Goal: Transaction & Acquisition: Purchase product/service

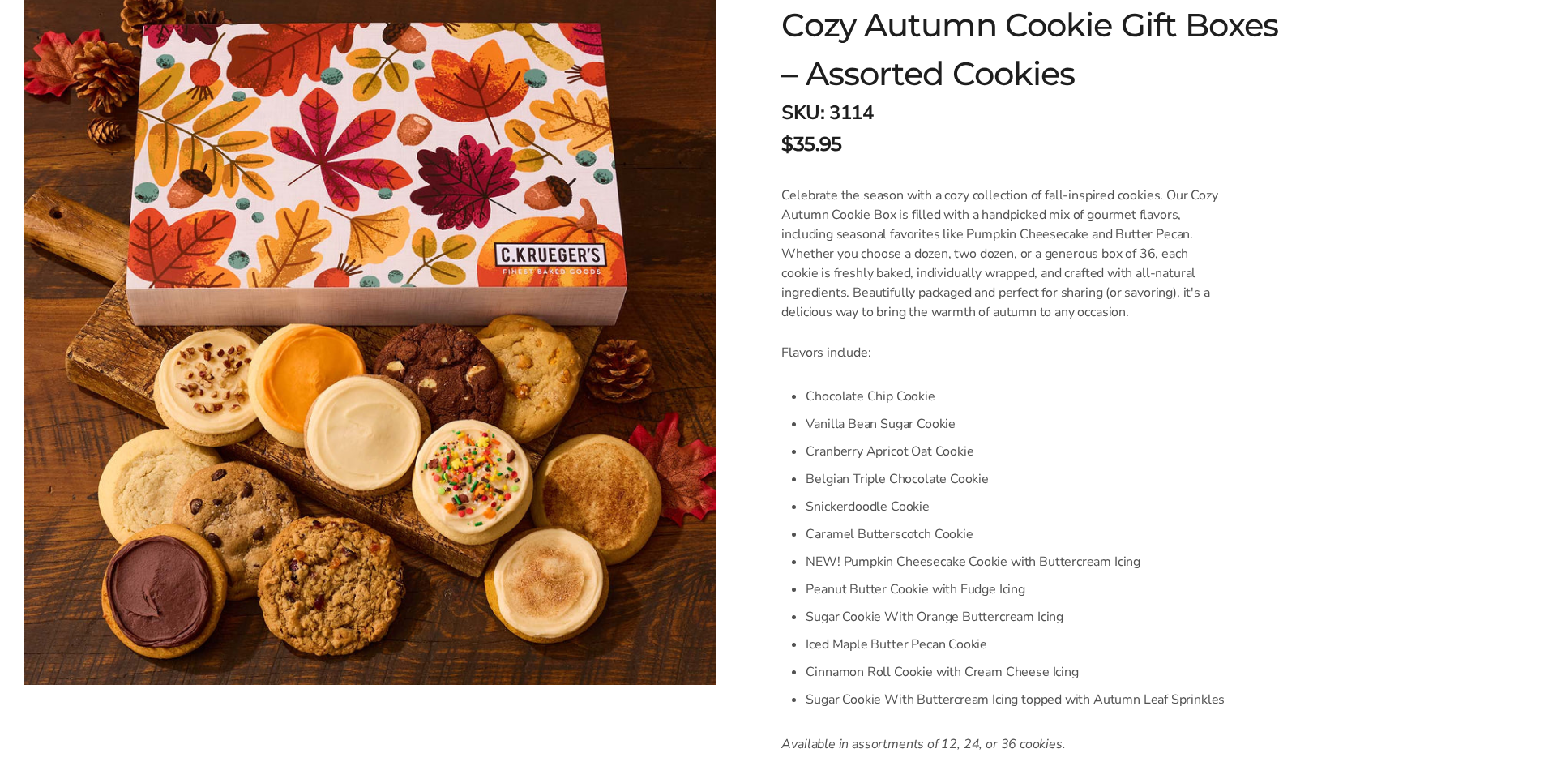
scroll to position [324, 0]
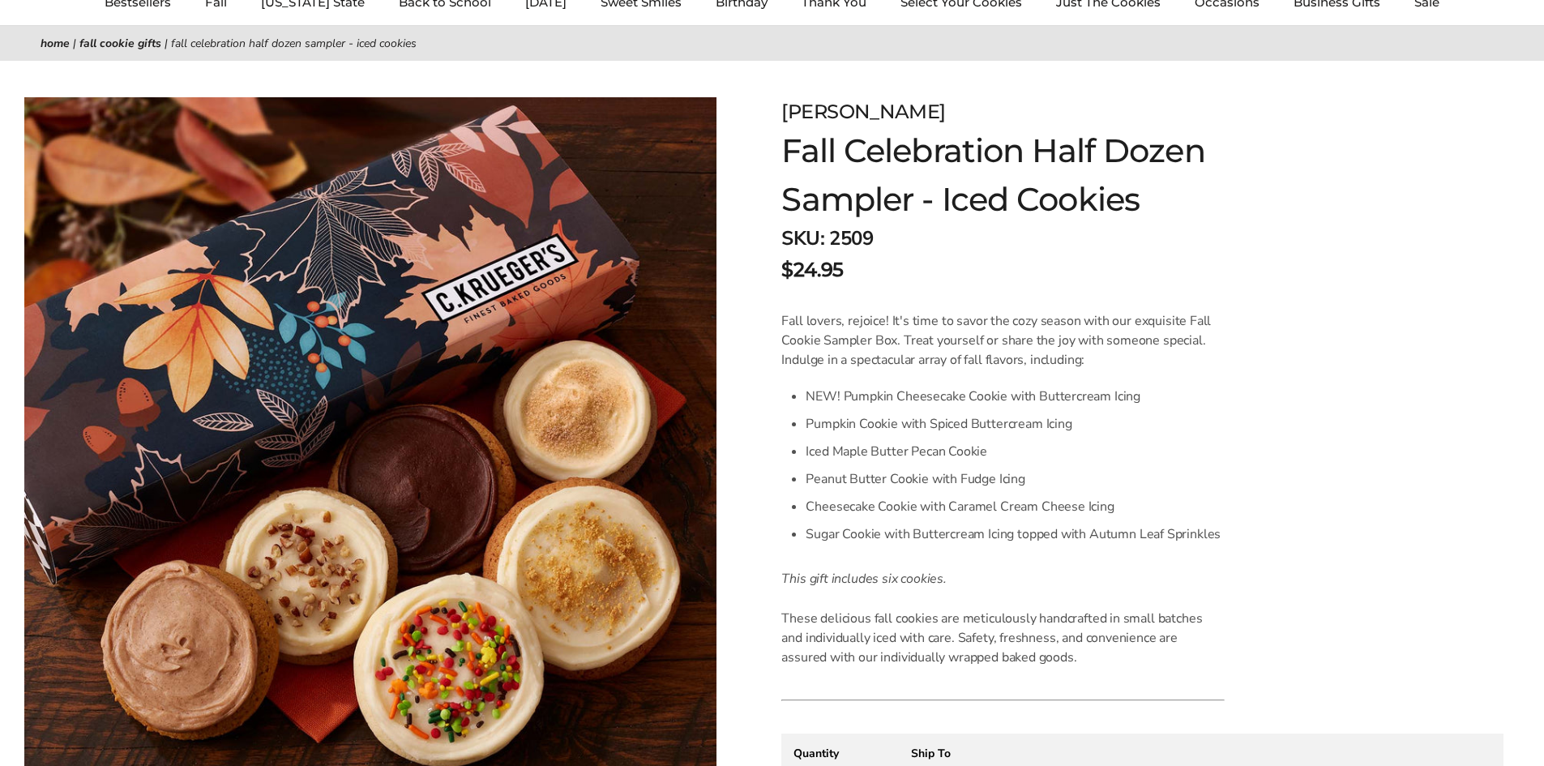
scroll to position [162, 0]
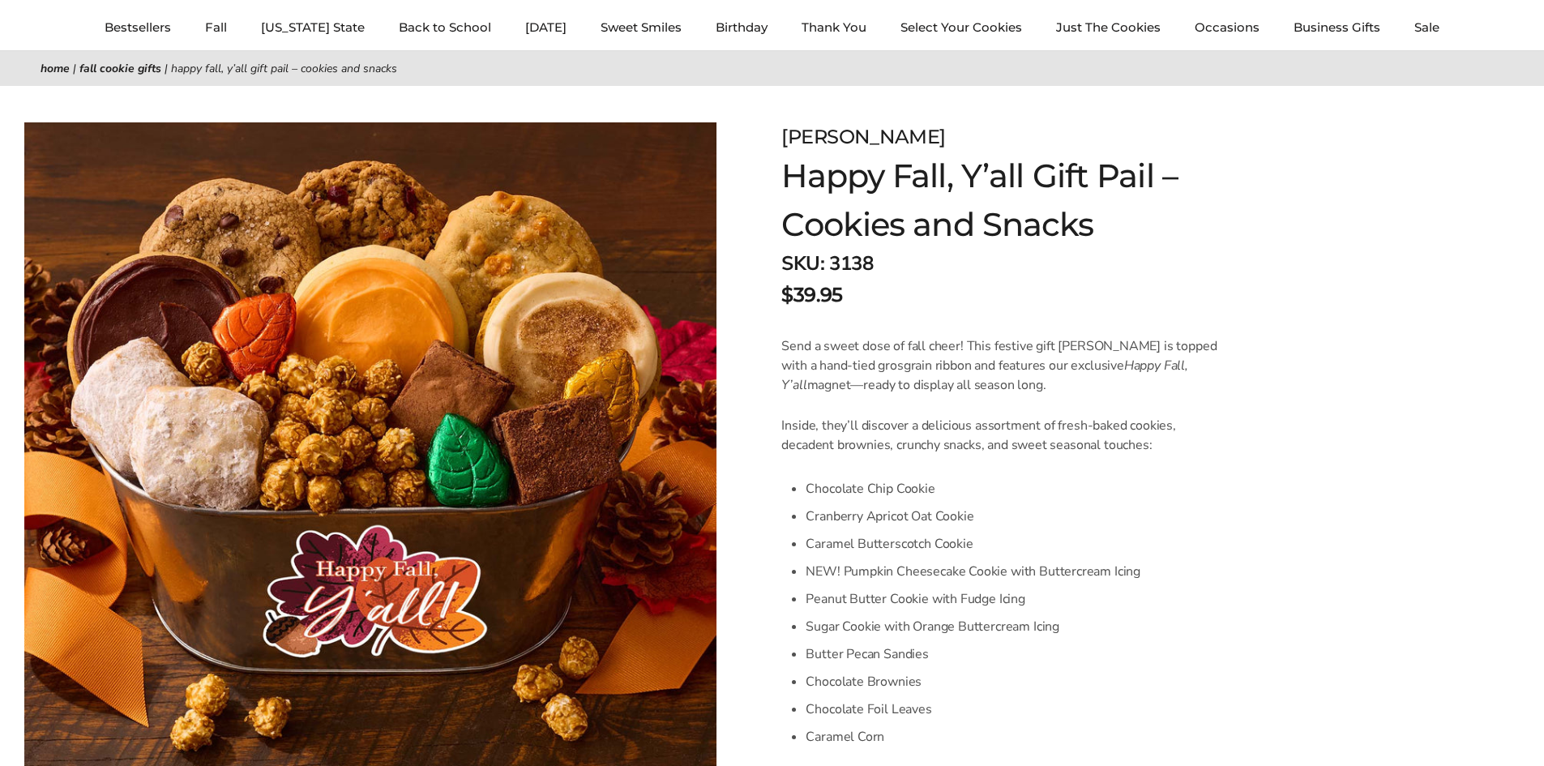
scroll to position [162, 0]
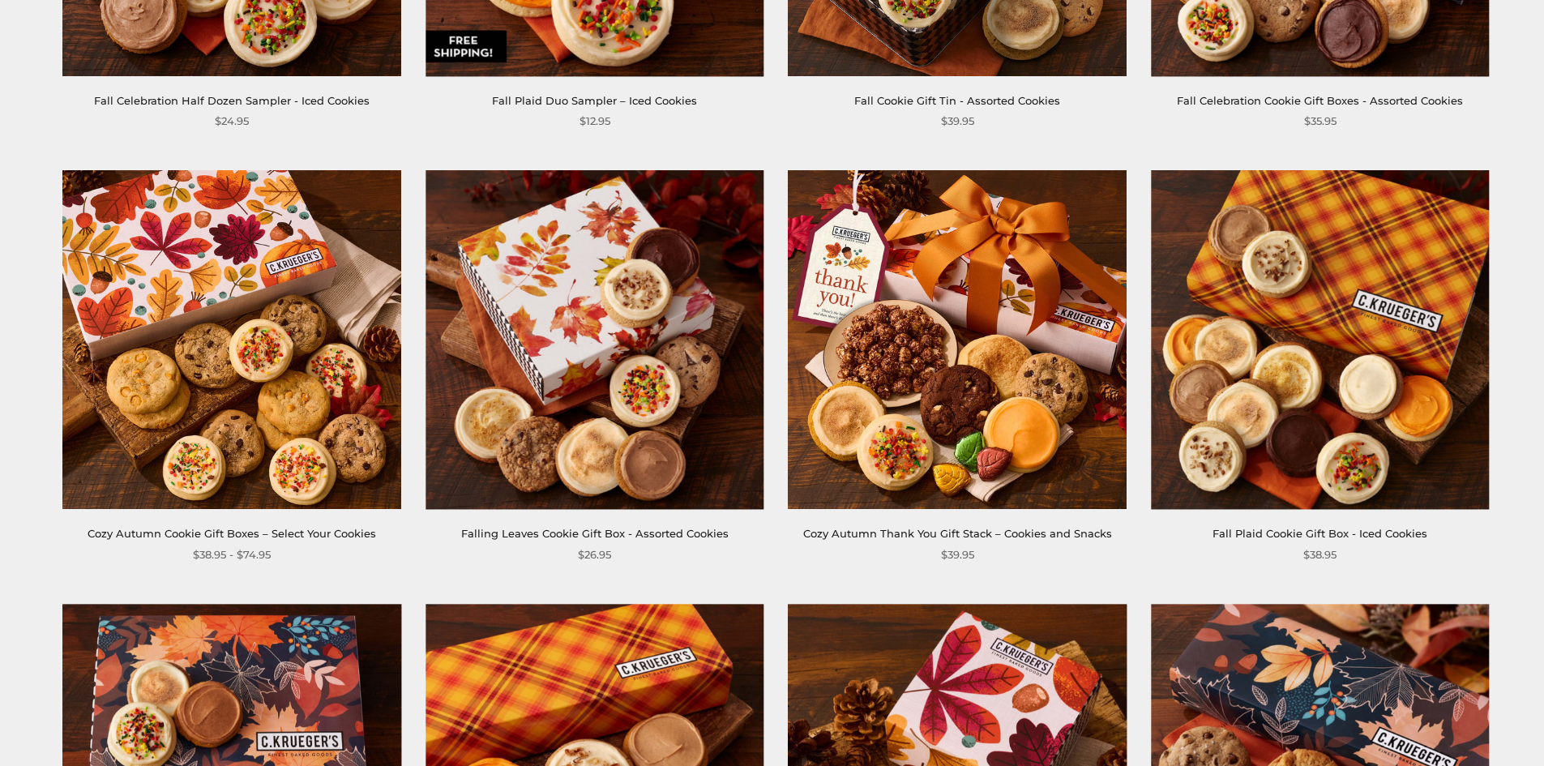
scroll to position [1540, 0]
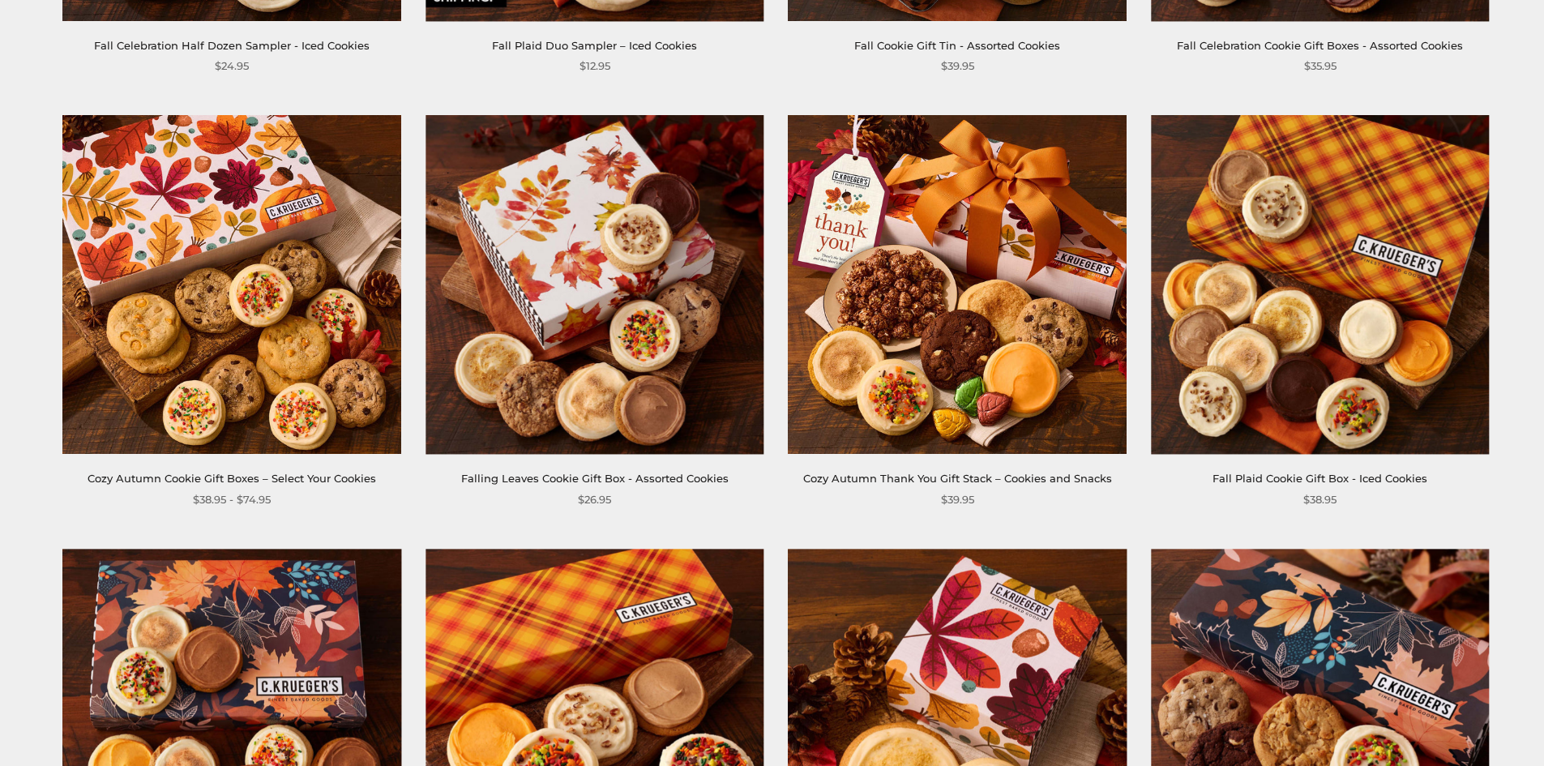
click at [322, 282] on img at bounding box center [232, 285] width 338 height 338
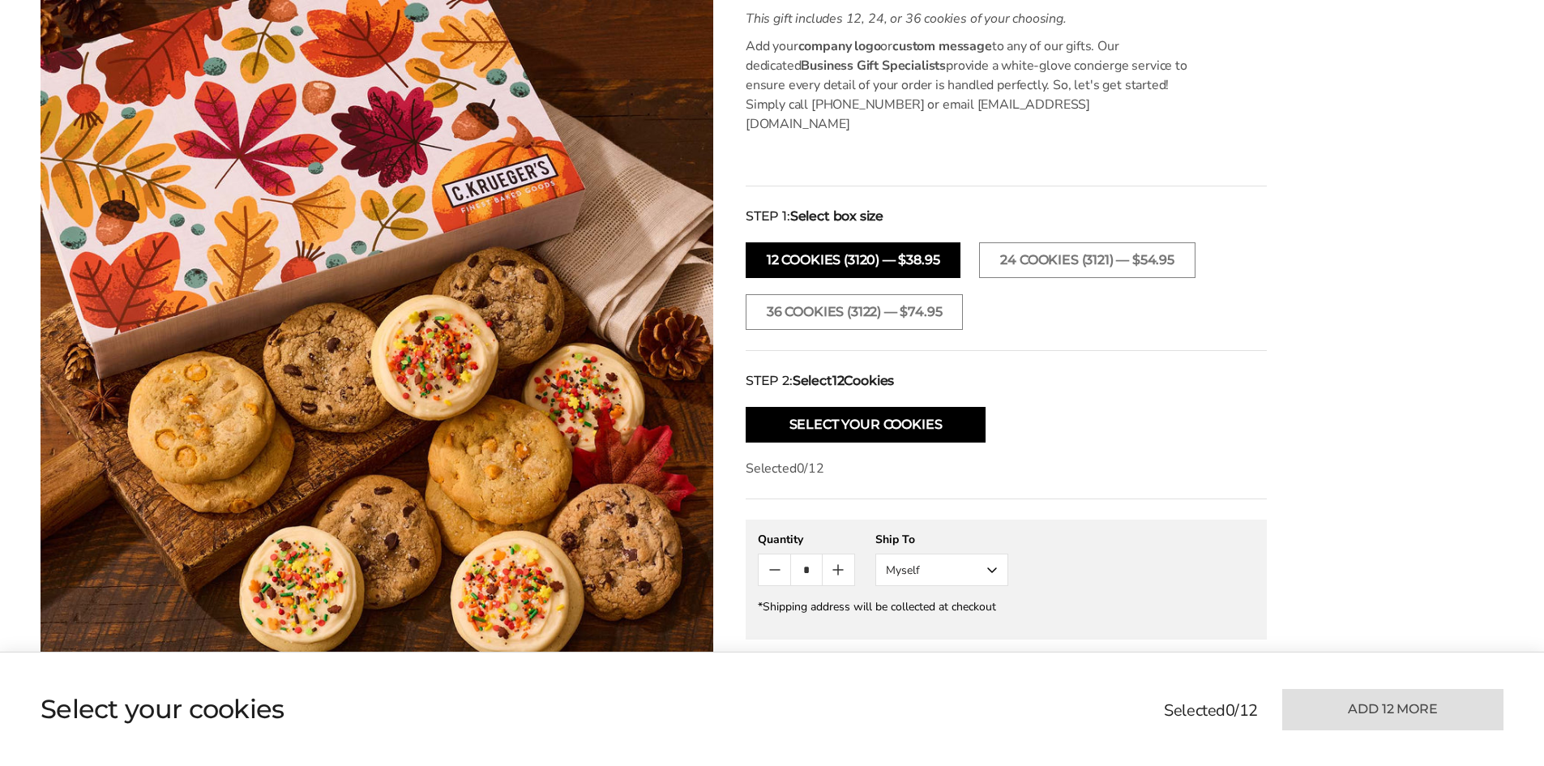
scroll to position [567, 0]
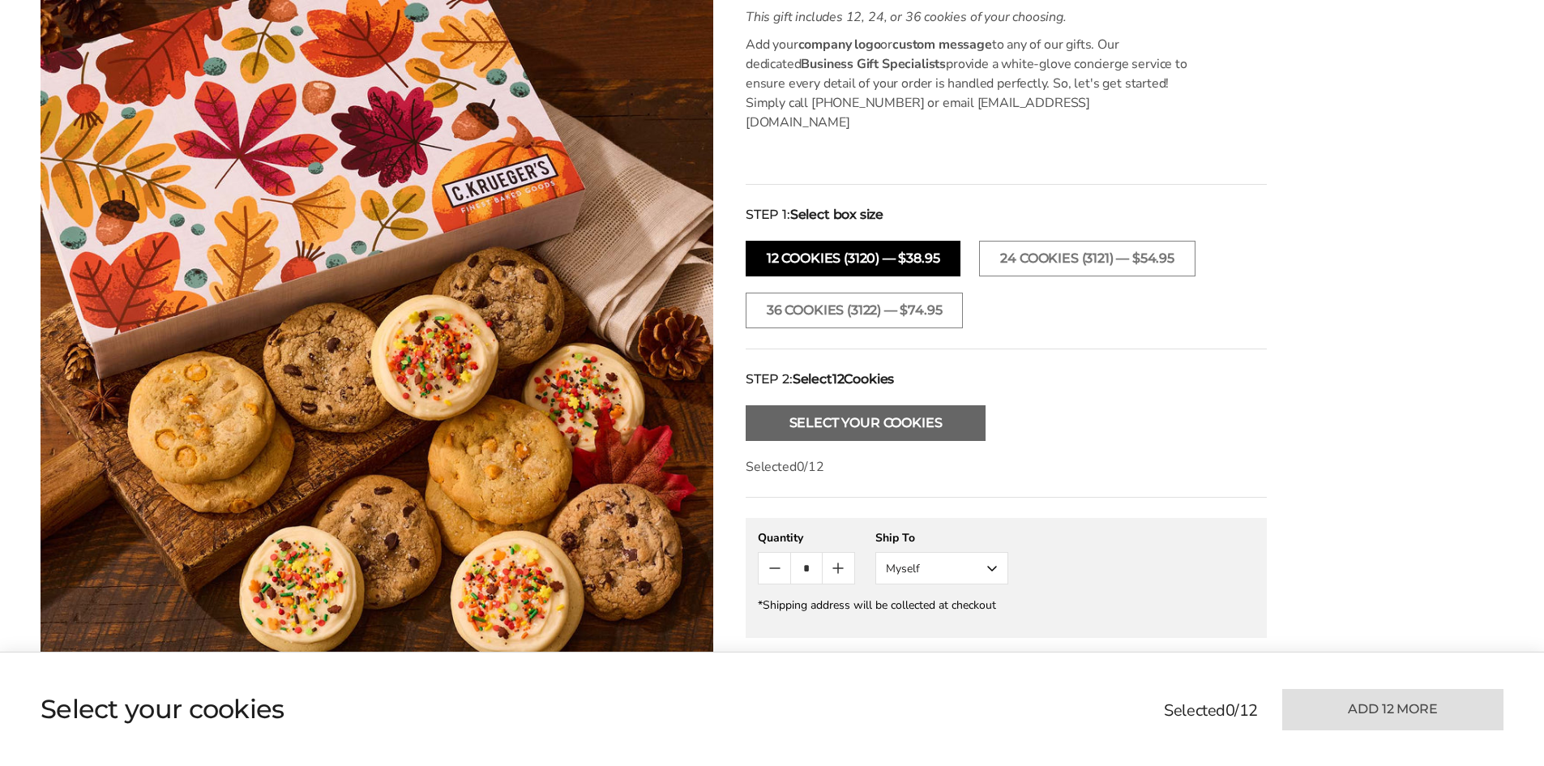
click at [912, 409] on button "Select Your Cookies" at bounding box center [866, 423] width 240 height 36
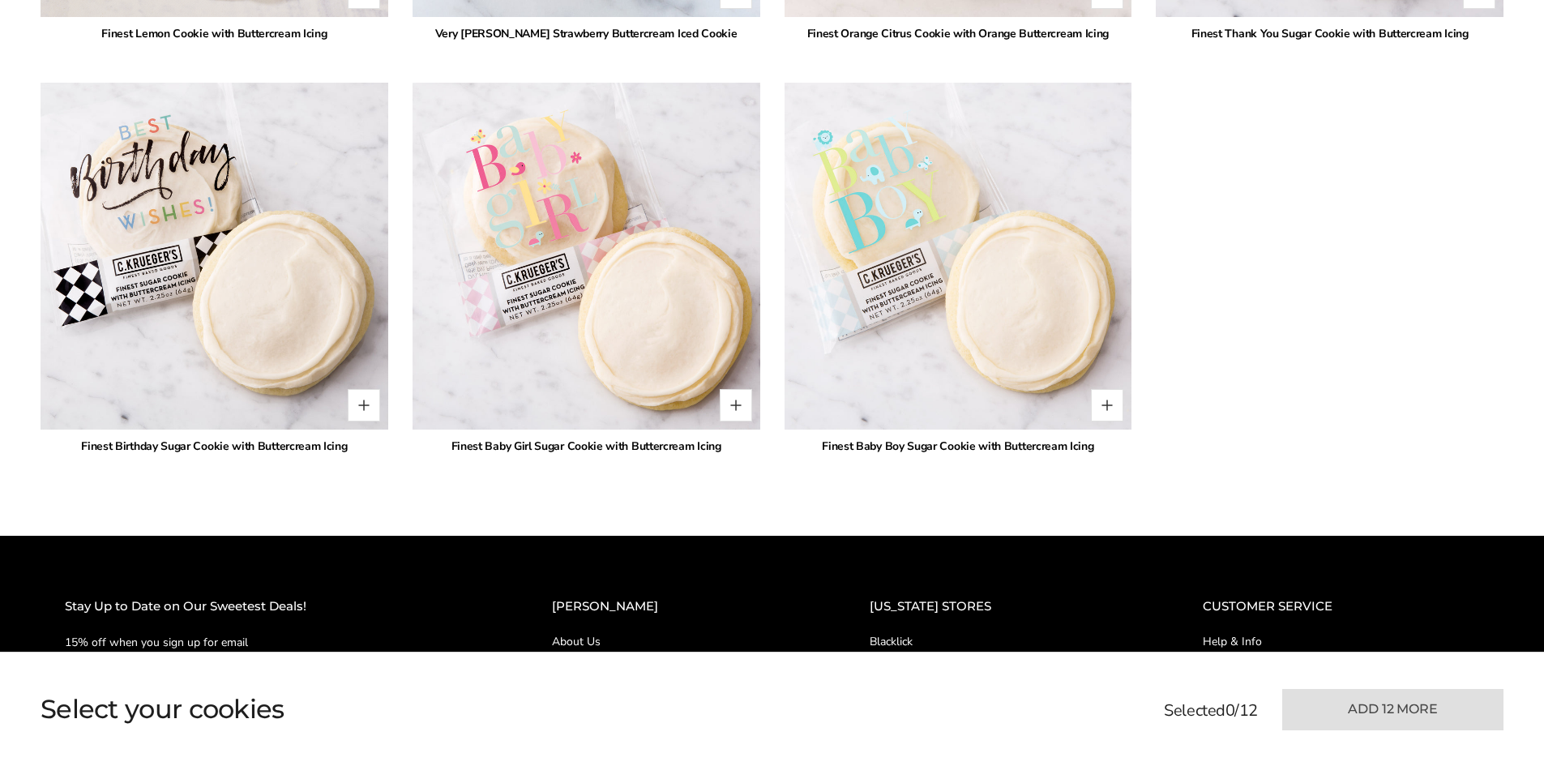
scroll to position [3798, 0]
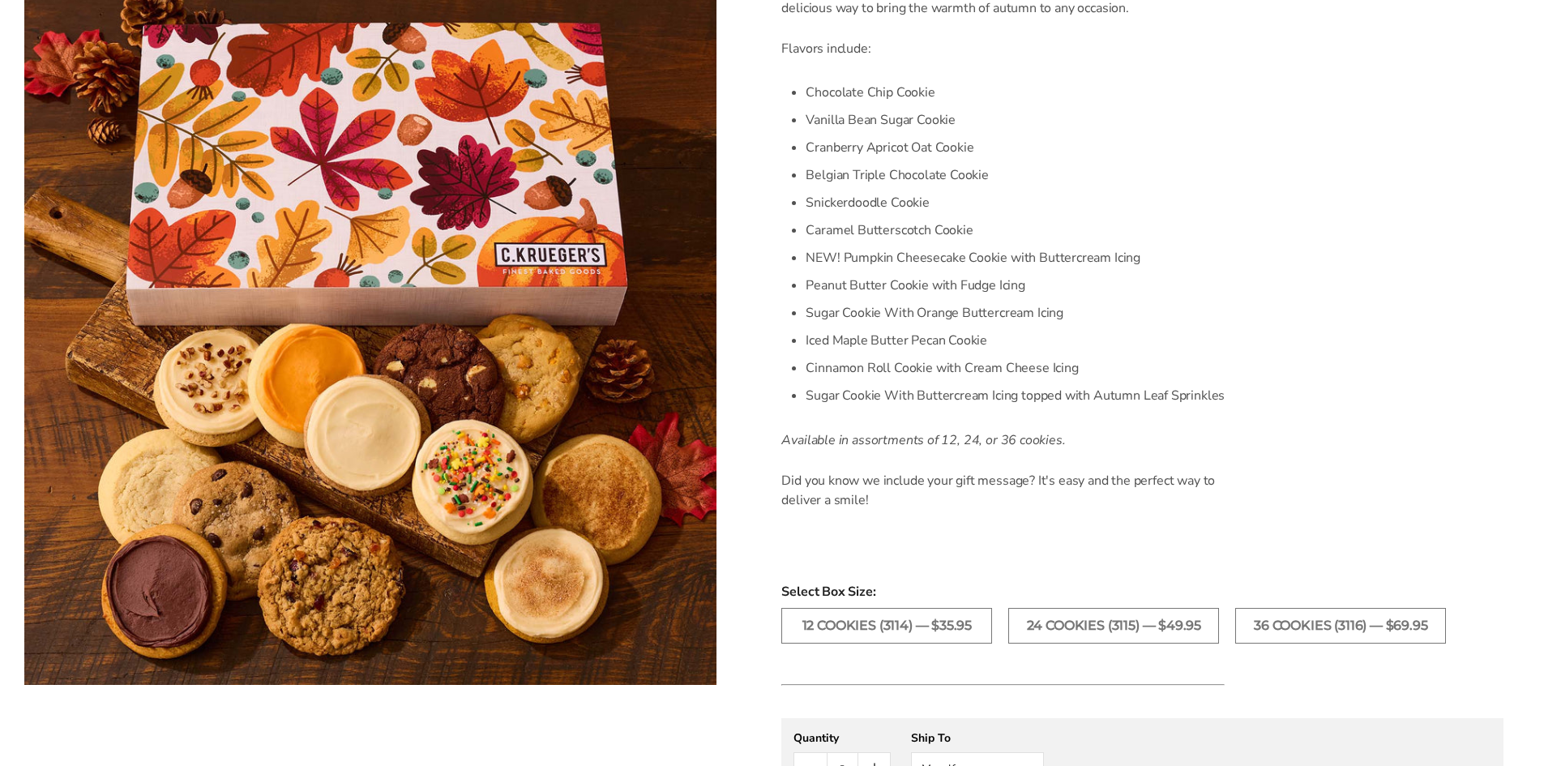
scroll to position [648, 0]
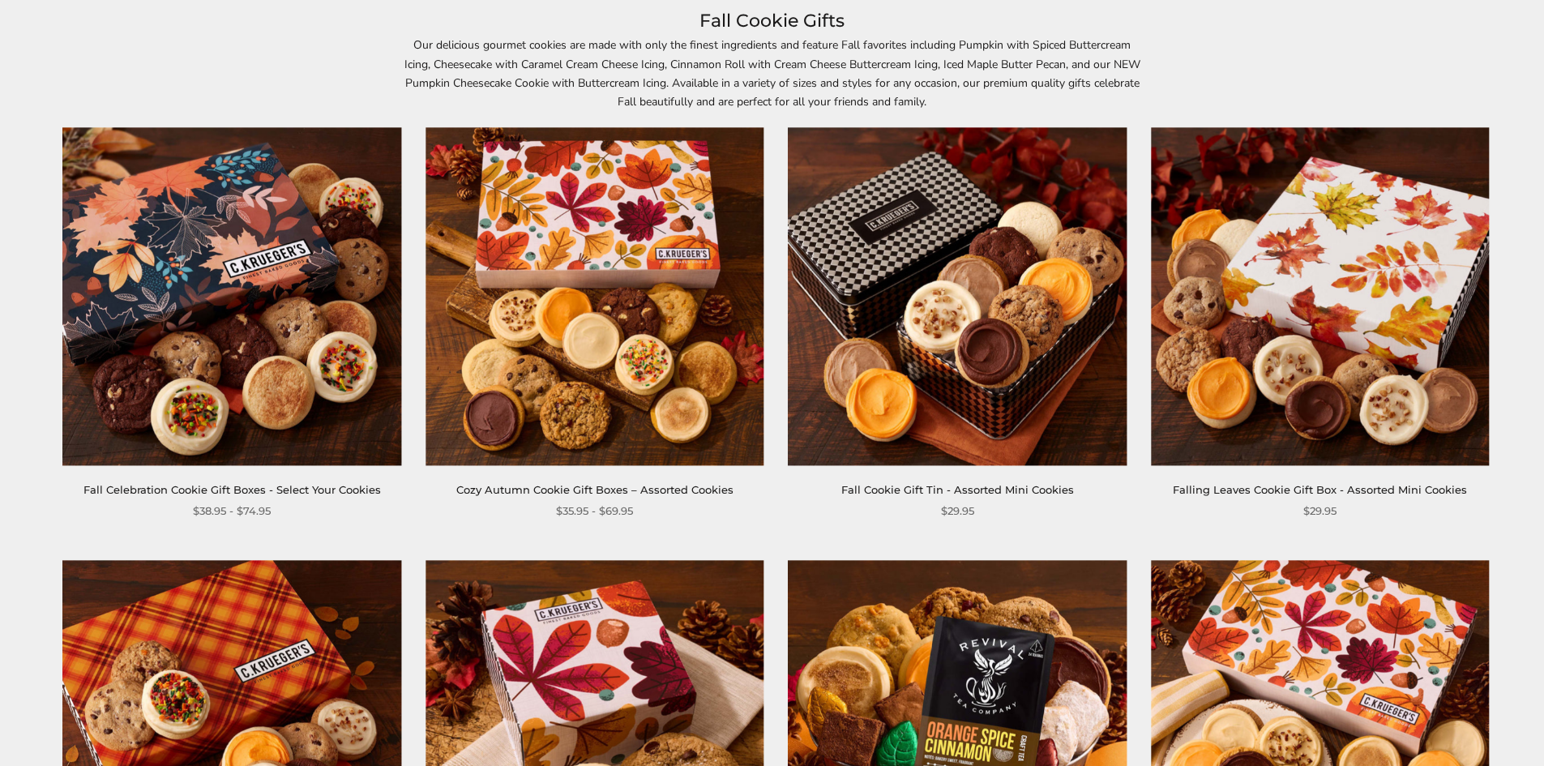
scroll to position [243, 0]
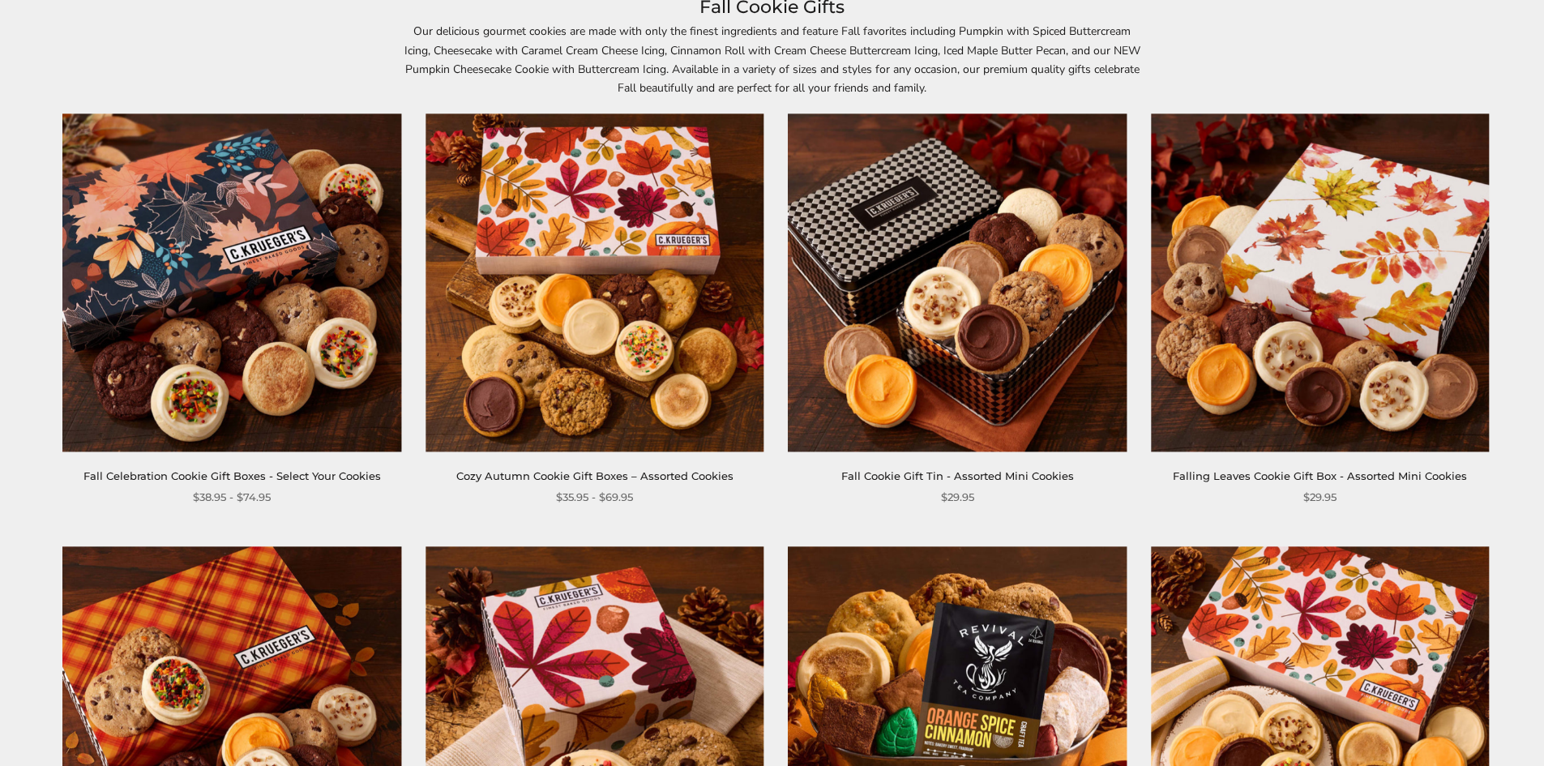
click at [332, 240] on img at bounding box center [232, 282] width 338 height 338
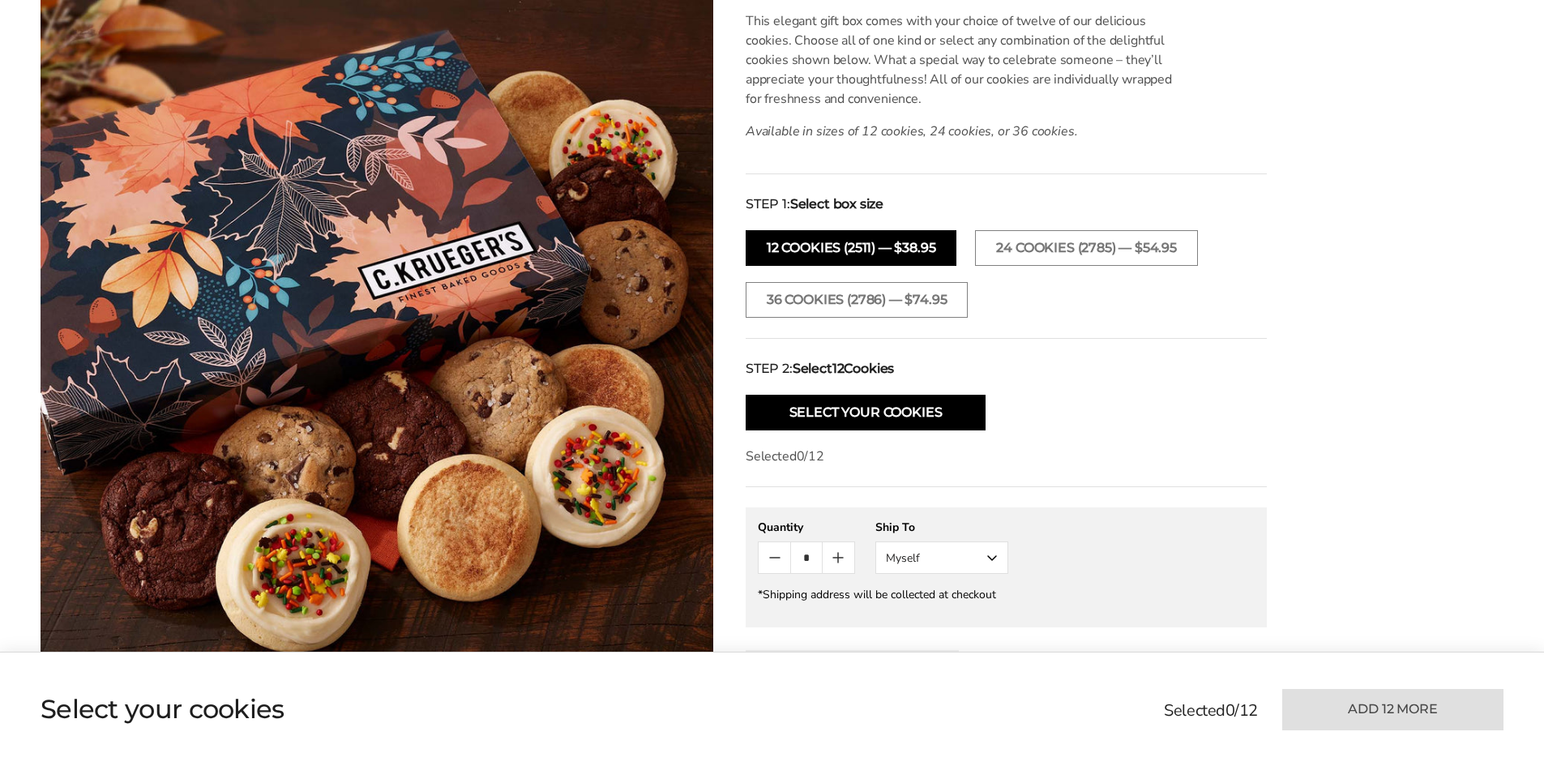
scroll to position [486, 0]
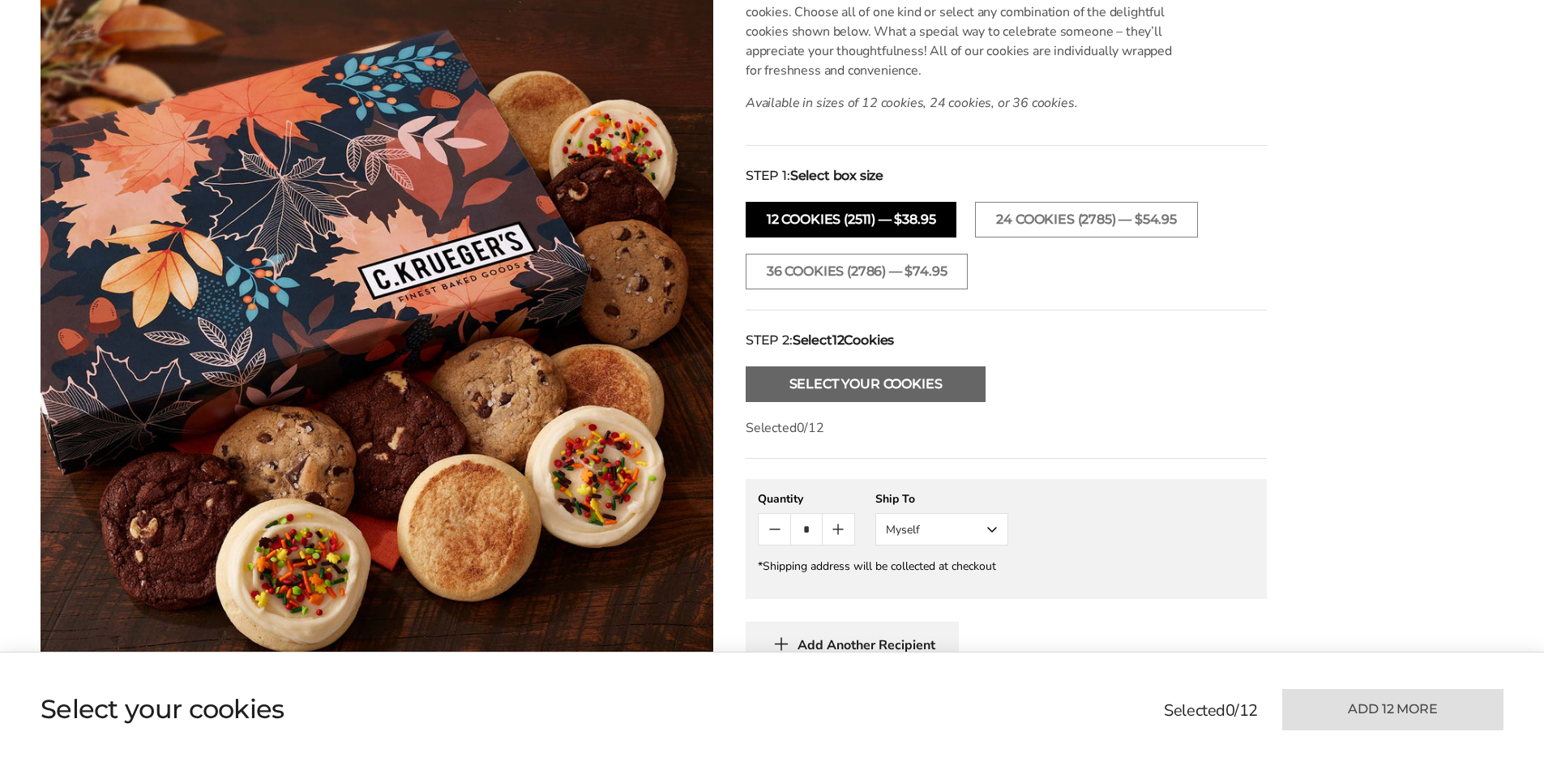
click at [880, 394] on button "Select Your Cookies" at bounding box center [866, 384] width 240 height 36
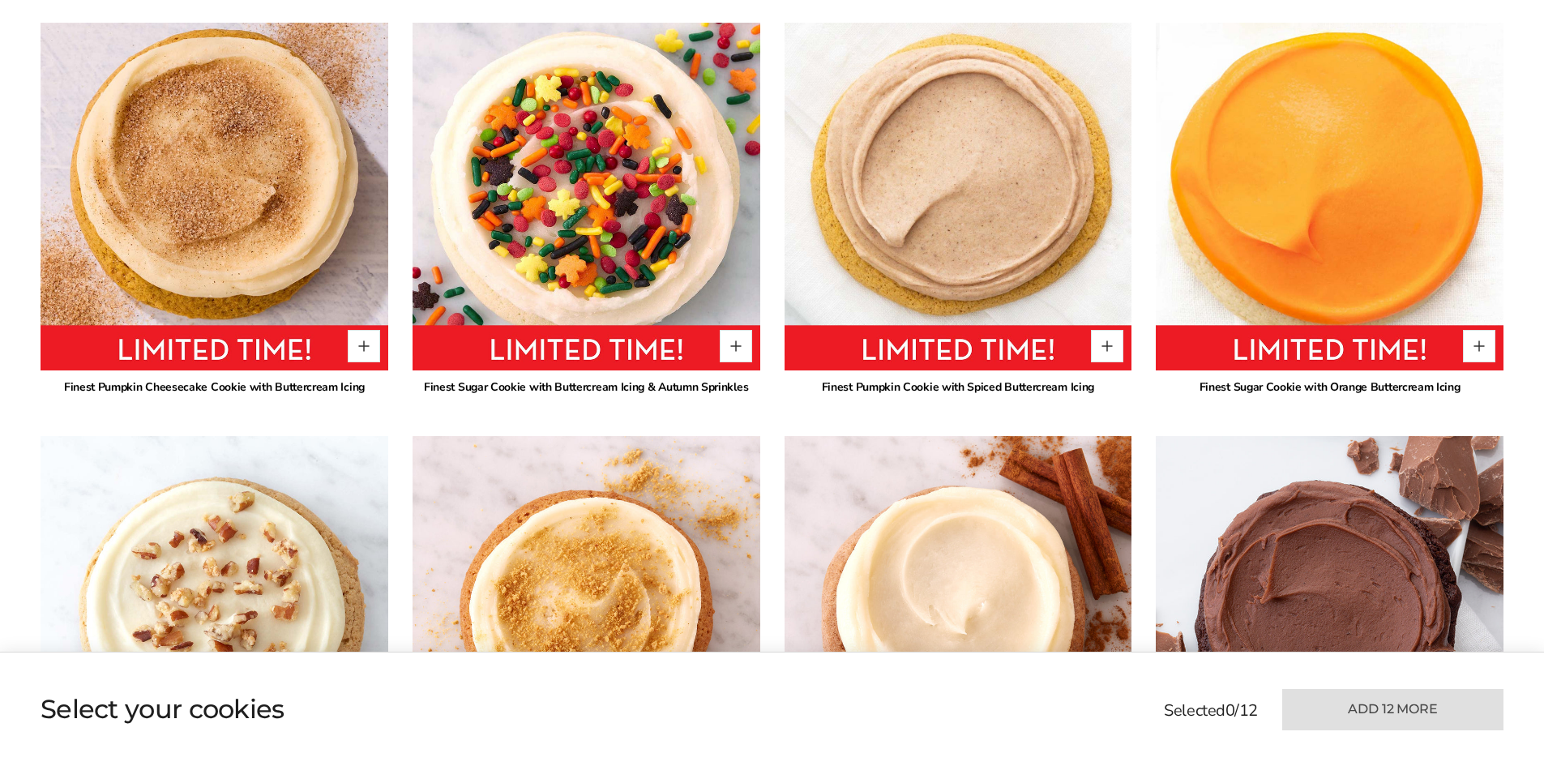
scroll to position [1185, 0]
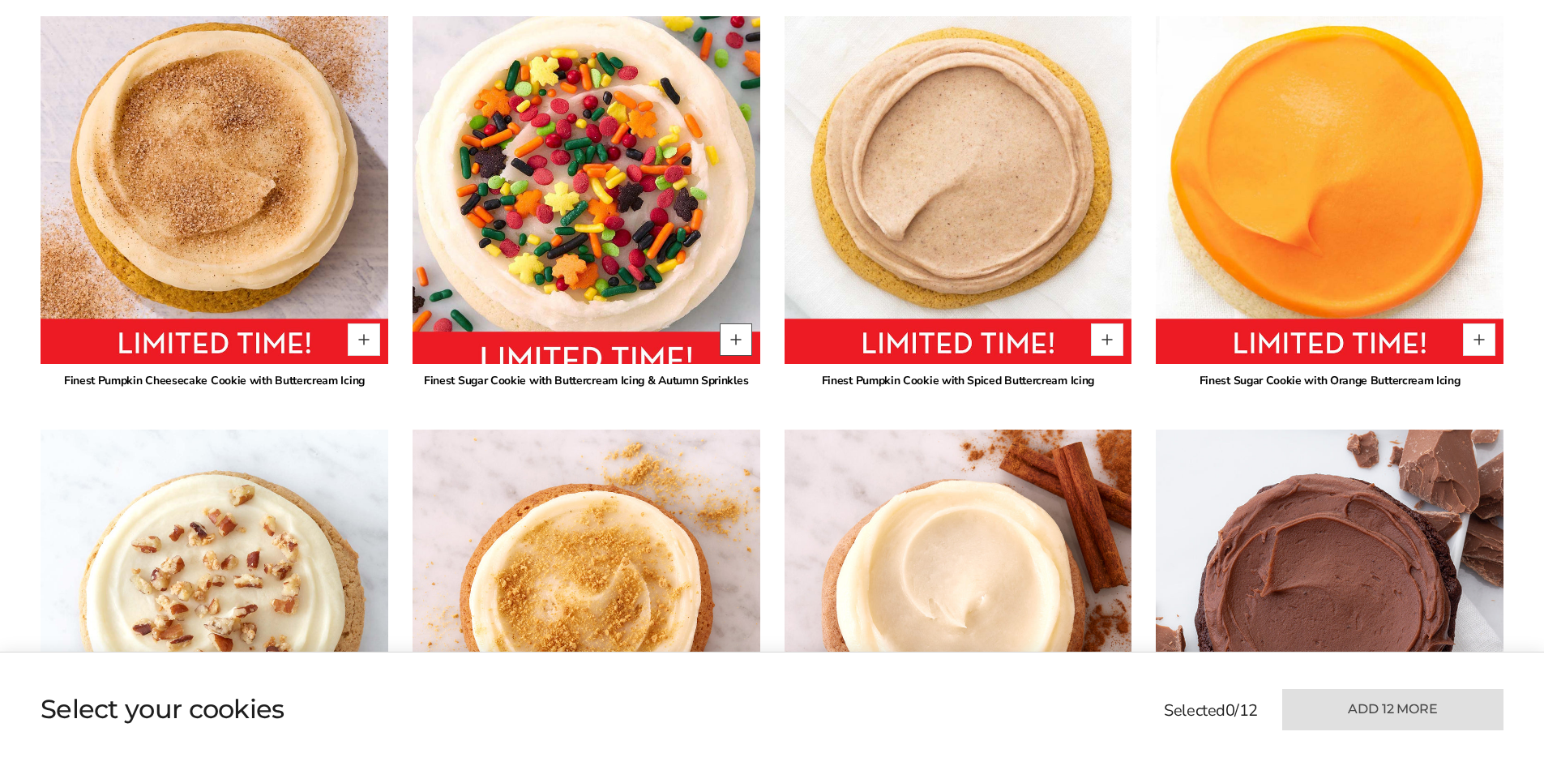
click at [736, 341] on button "Quantity button plus" at bounding box center [736, 339] width 32 height 32
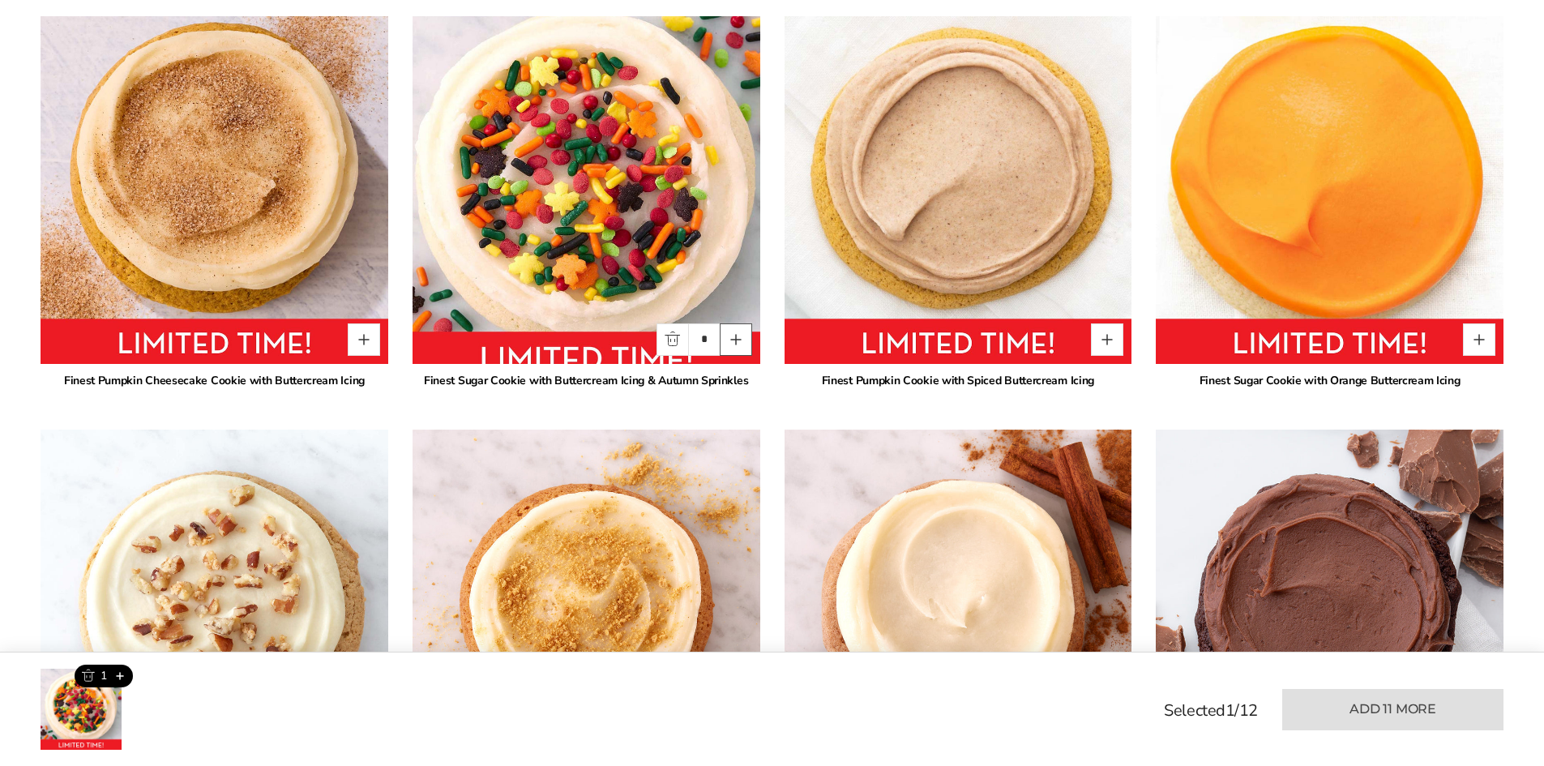
click at [736, 341] on button "Quantity button plus" at bounding box center [736, 339] width 32 height 32
click at [736, 342] on button "Quantity button plus" at bounding box center [736, 339] width 32 height 32
click at [670, 344] on button "Quantity button minus" at bounding box center [673, 339] width 32 height 32
type input "*"
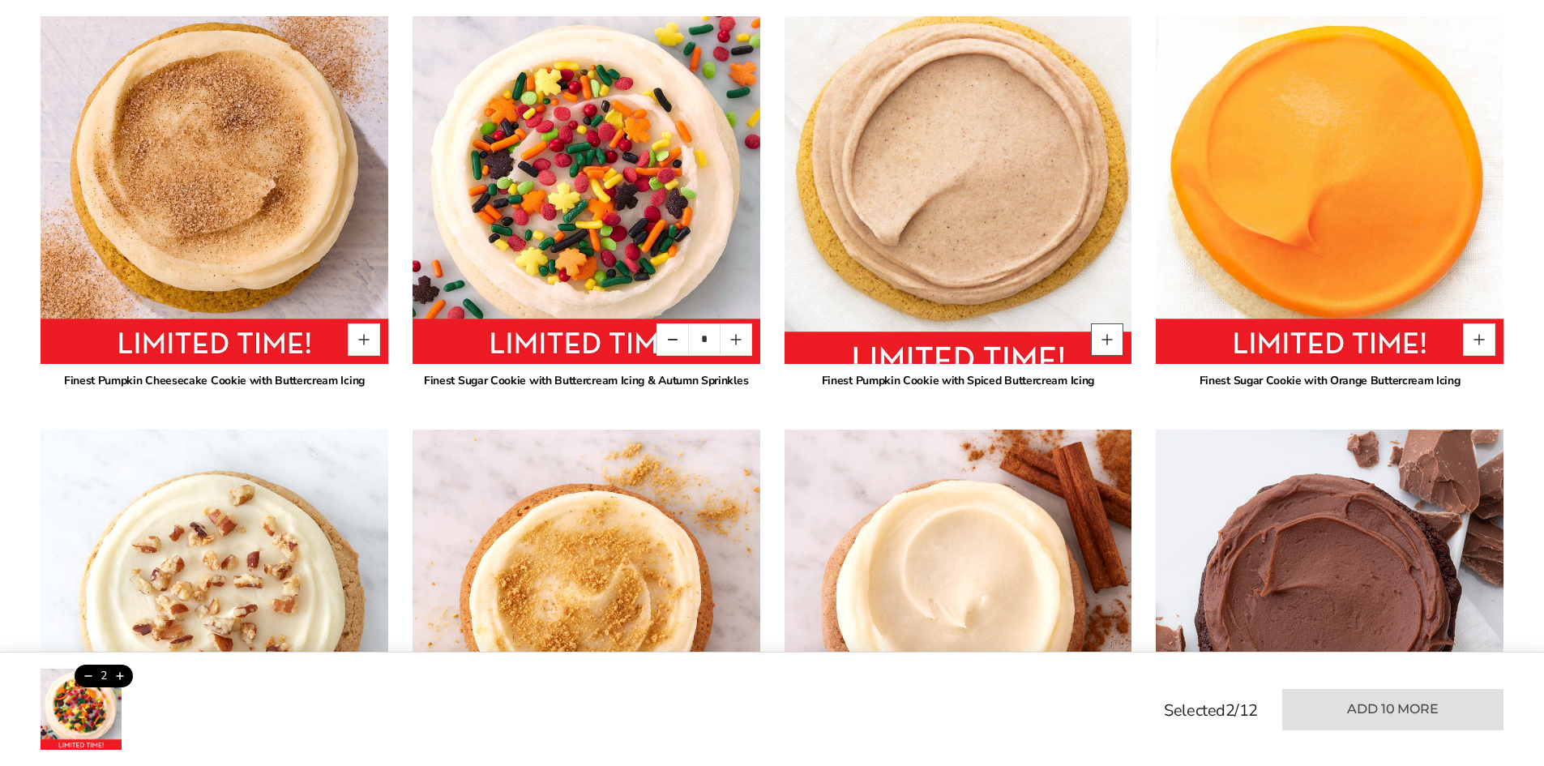
click at [1106, 347] on button "Quantity button plus" at bounding box center [1107, 339] width 32 height 32
type input "*"
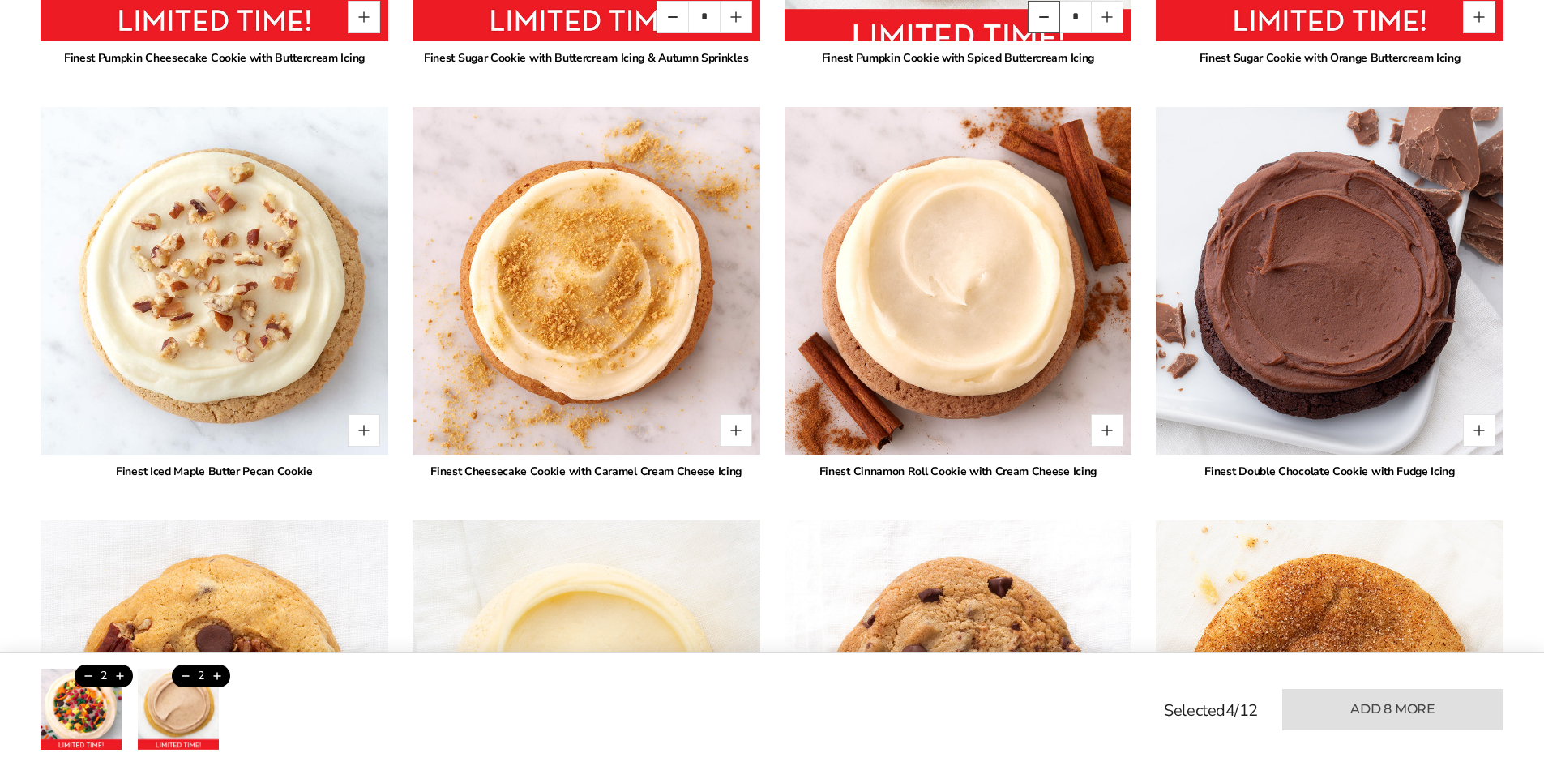
scroll to position [1509, 0]
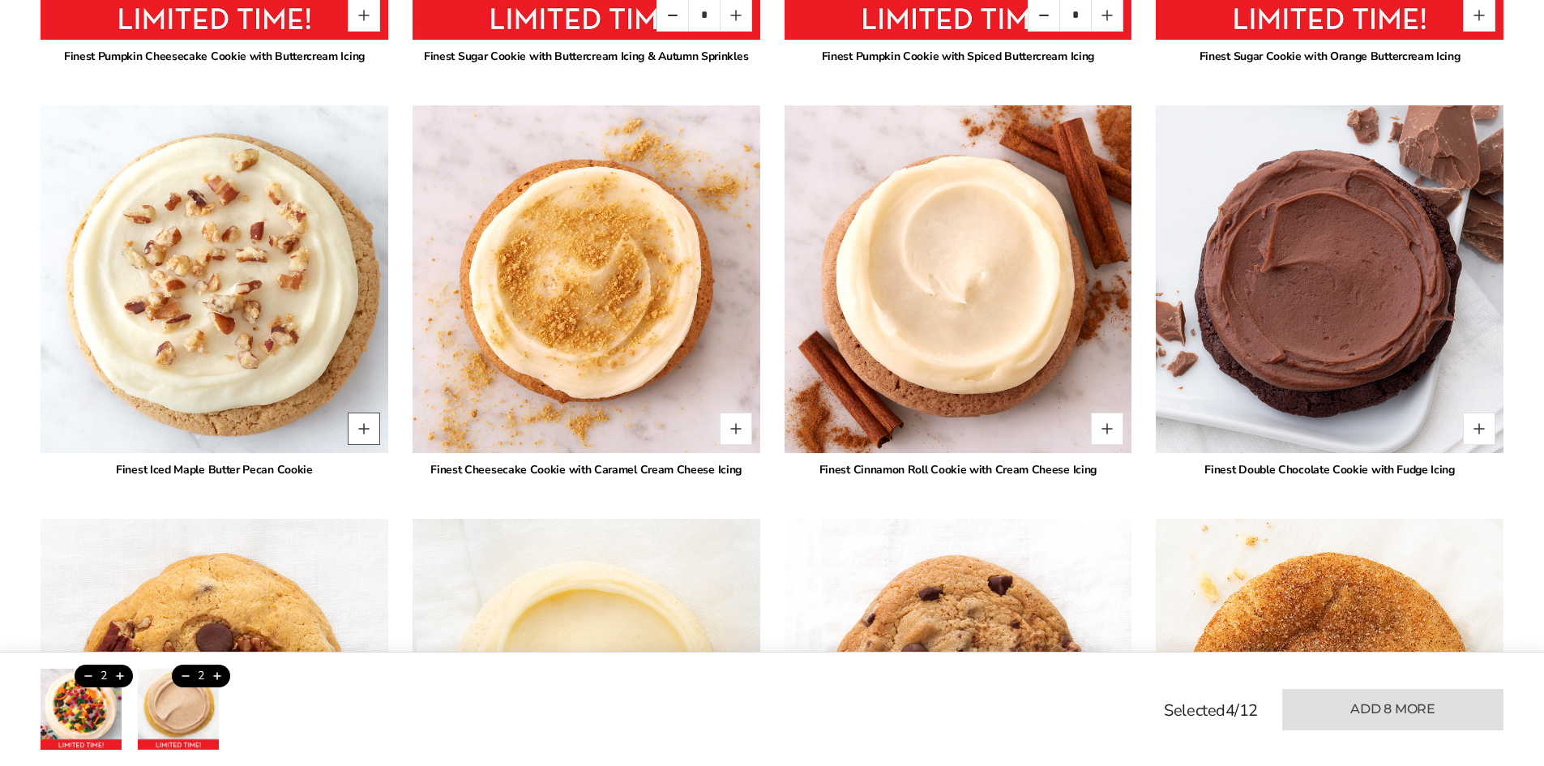
click at [356, 426] on button "Quantity button plus" at bounding box center [364, 429] width 32 height 32
type input "*"
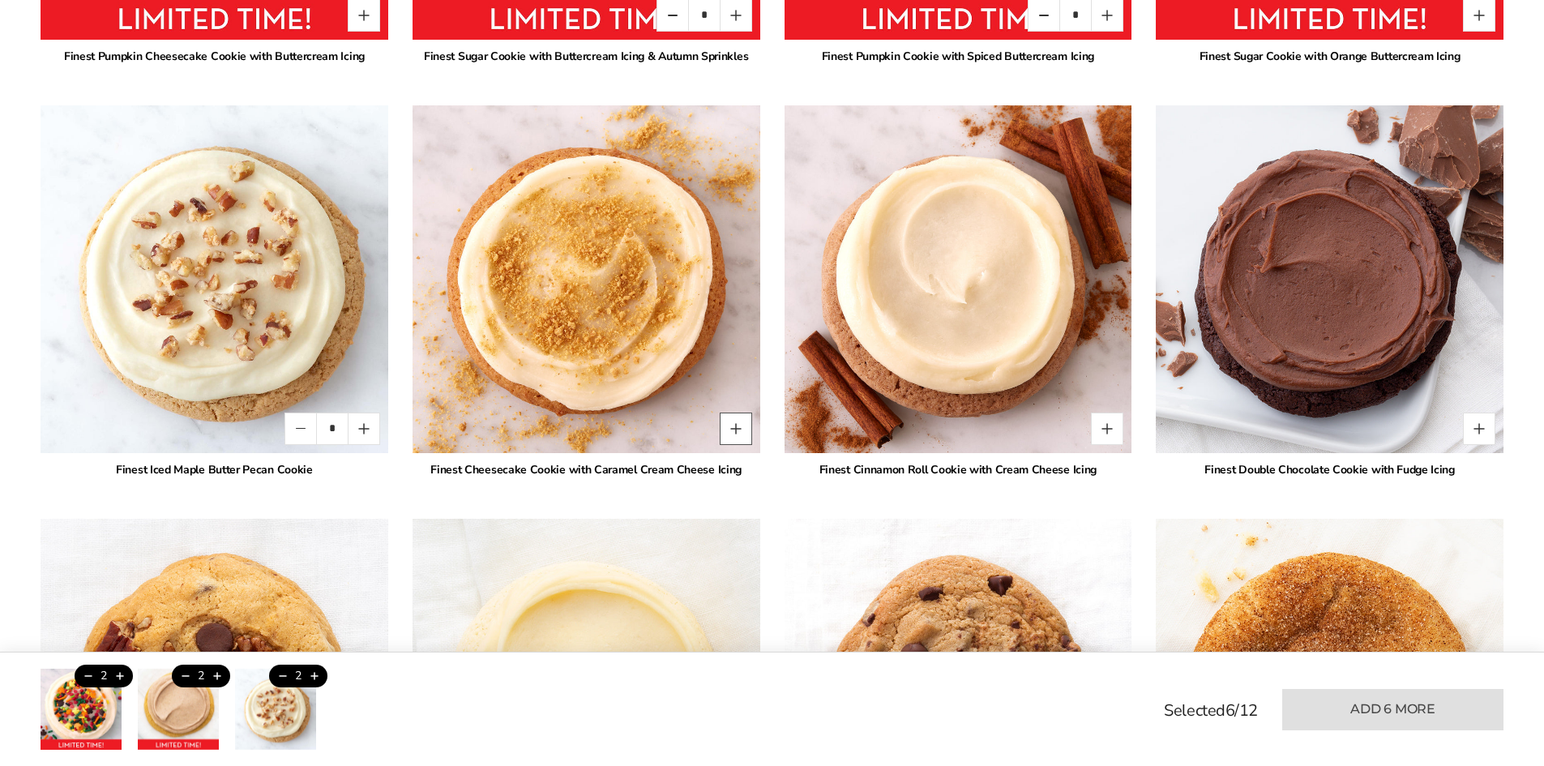
click at [744, 434] on button "Quantity button plus" at bounding box center [736, 429] width 32 height 32
type input "*"
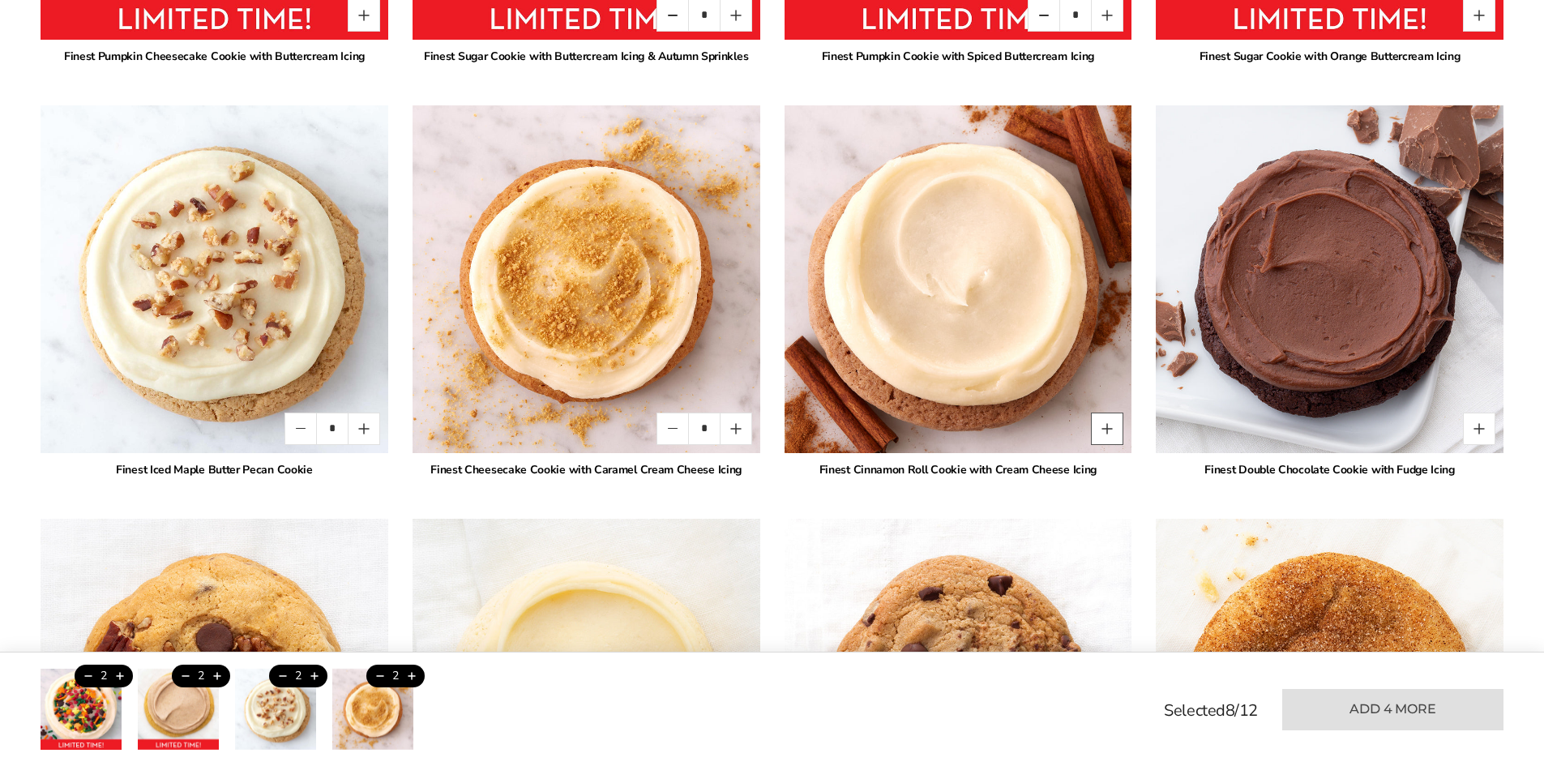
click at [1097, 431] on button "Quantity button plus" at bounding box center [1107, 429] width 32 height 32
type input "*"
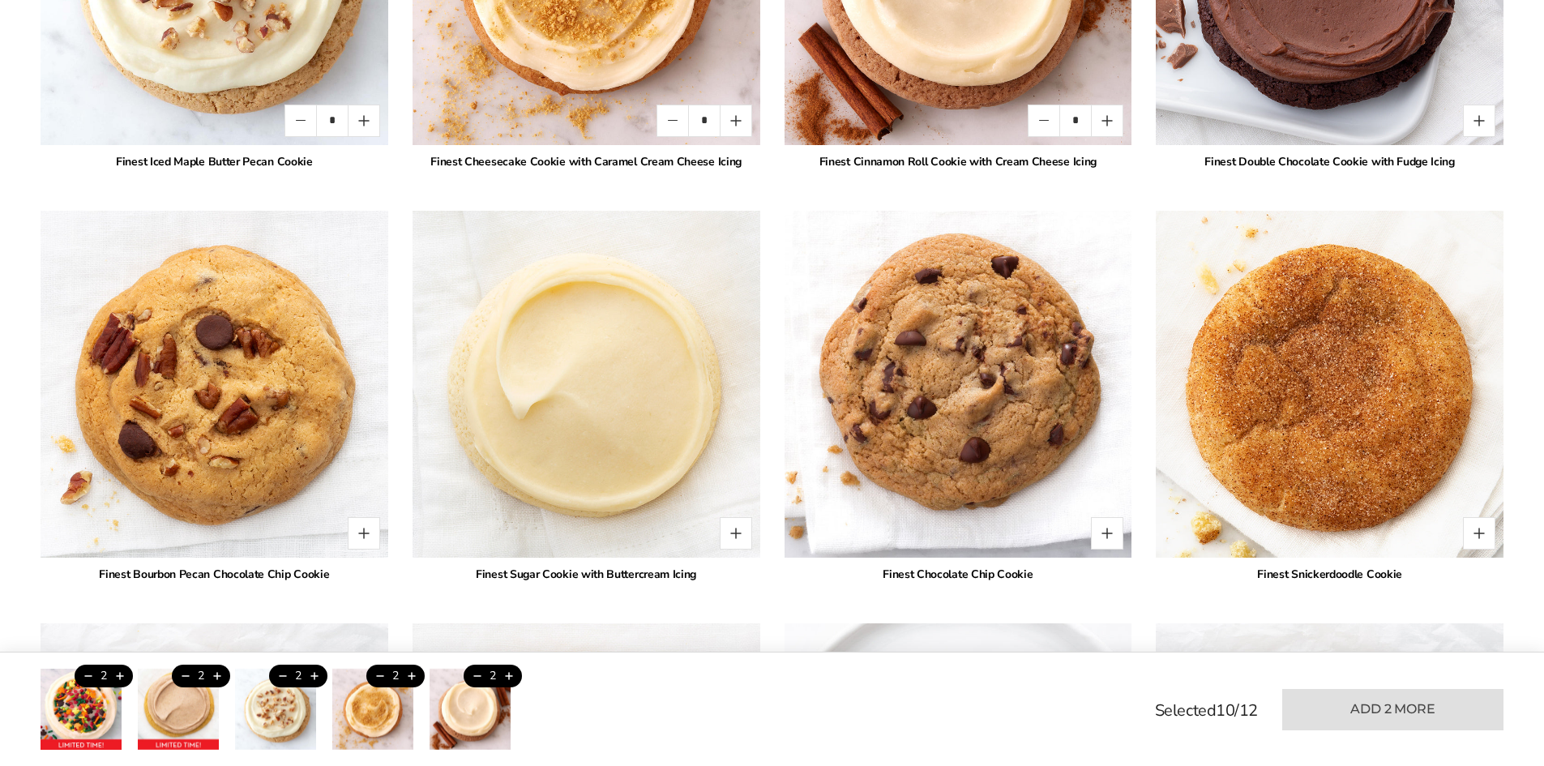
scroll to position [1915, 0]
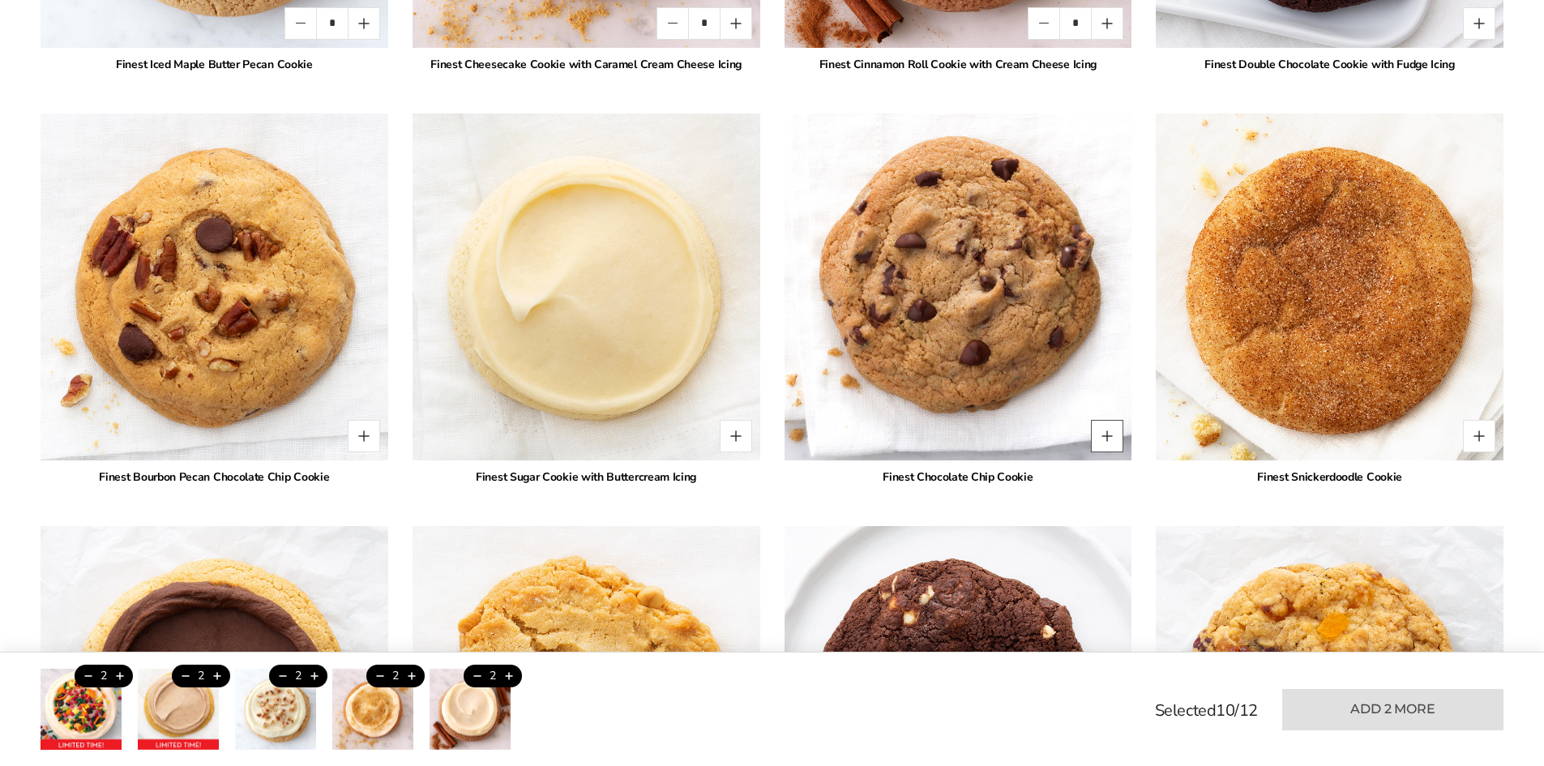
click at [1118, 432] on button "Quantity button plus" at bounding box center [1107, 436] width 32 height 32
click at [1119, 432] on button "Quantity button plus" at bounding box center [1107, 436] width 32 height 32
type input "*"
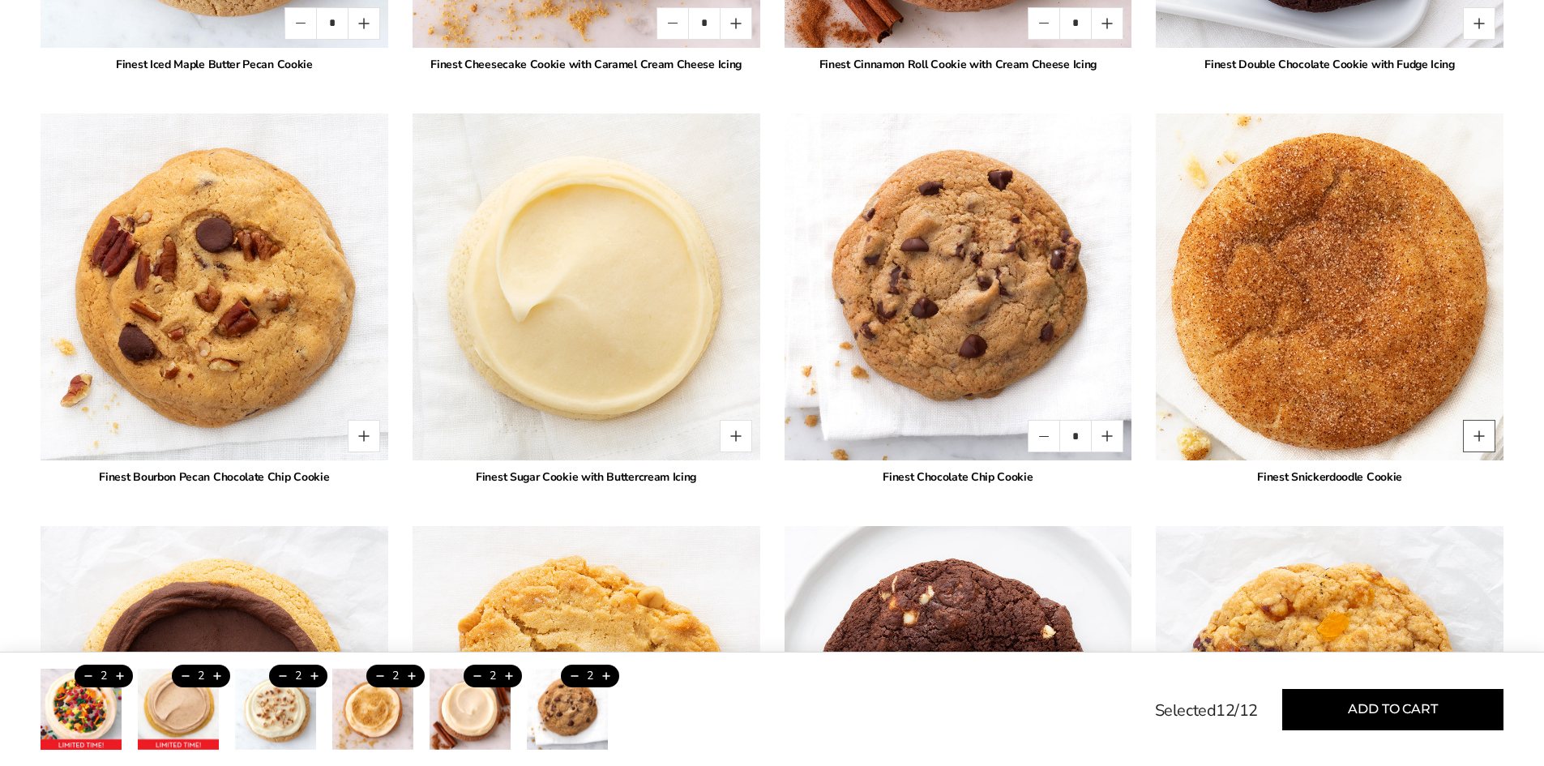
click at [1482, 443] on button "Quantity button plus" at bounding box center [1479, 436] width 32 height 32
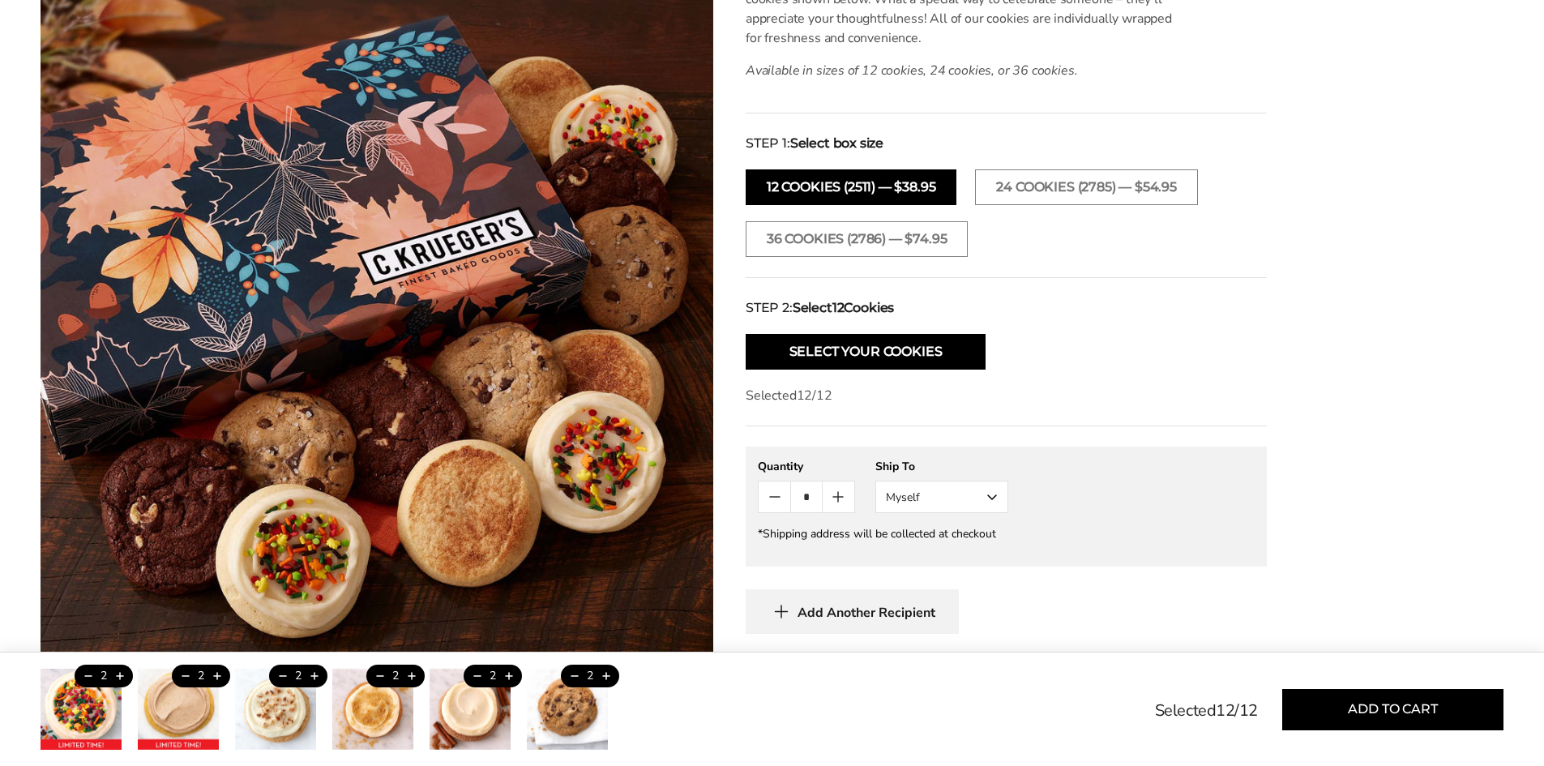
scroll to position [456, 0]
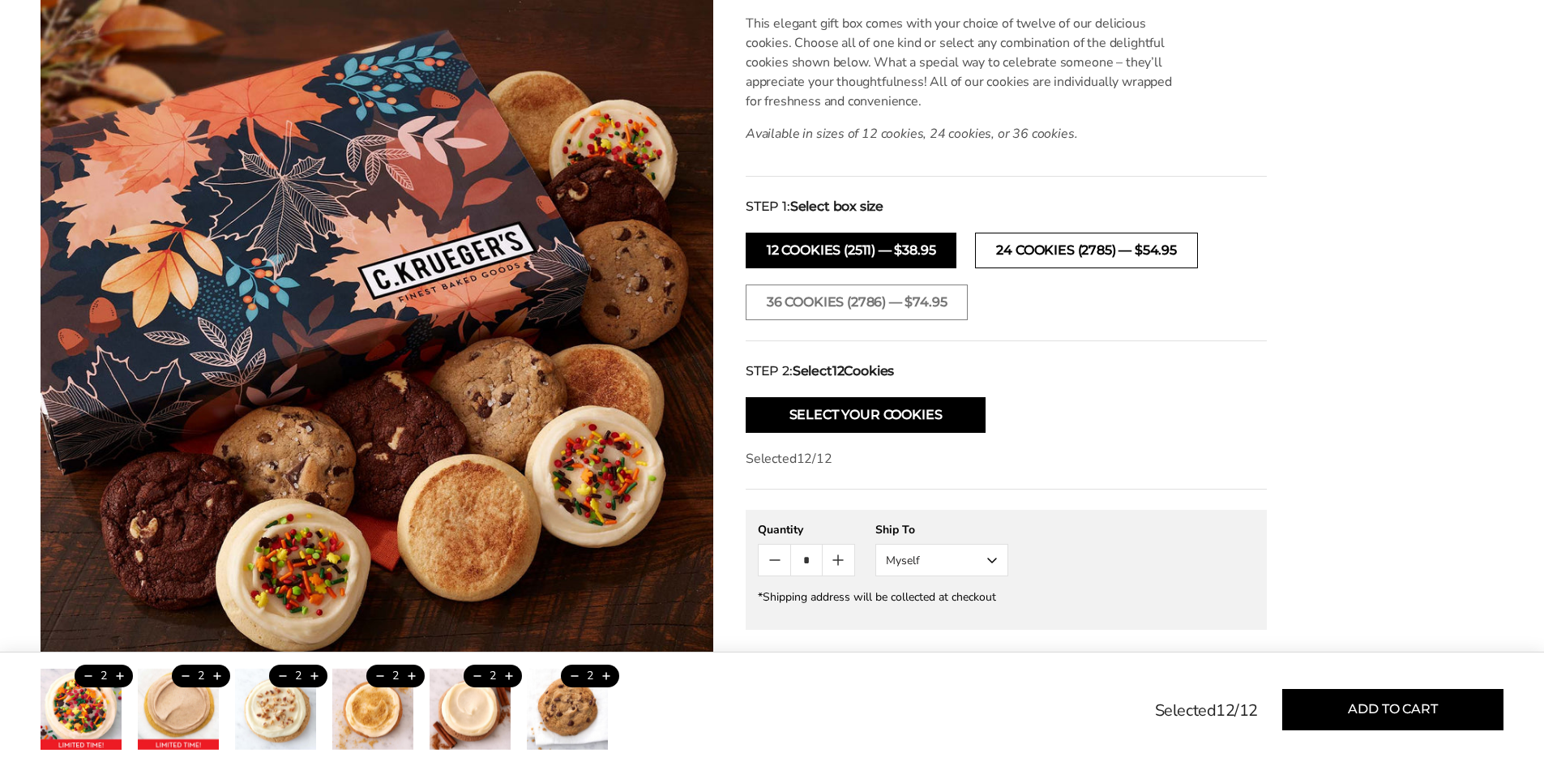
click at [1072, 246] on button "24 COOKIES (2785) — $54.95" at bounding box center [1086, 251] width 222 height 36
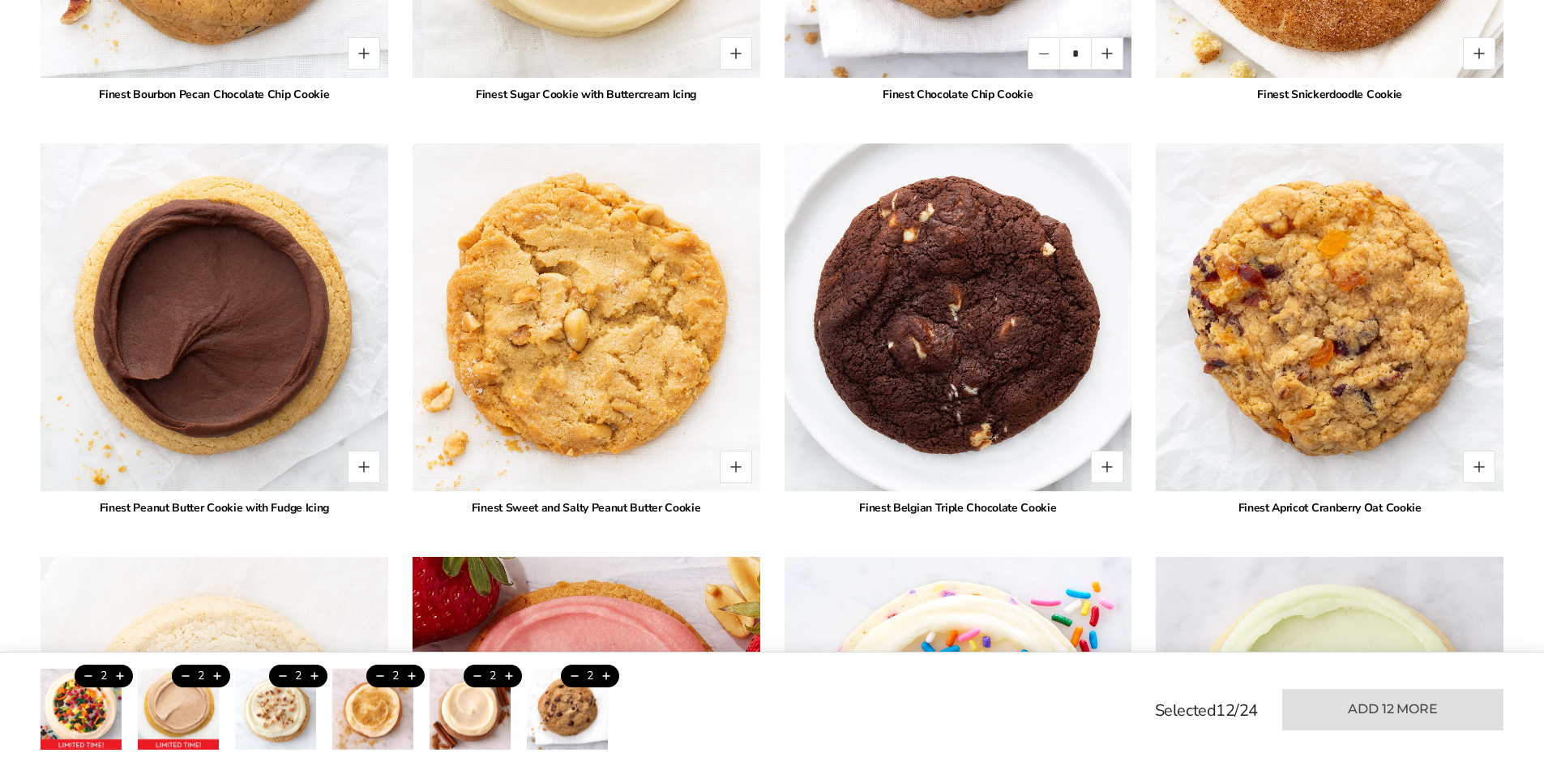
scroll to position [2320, 0]
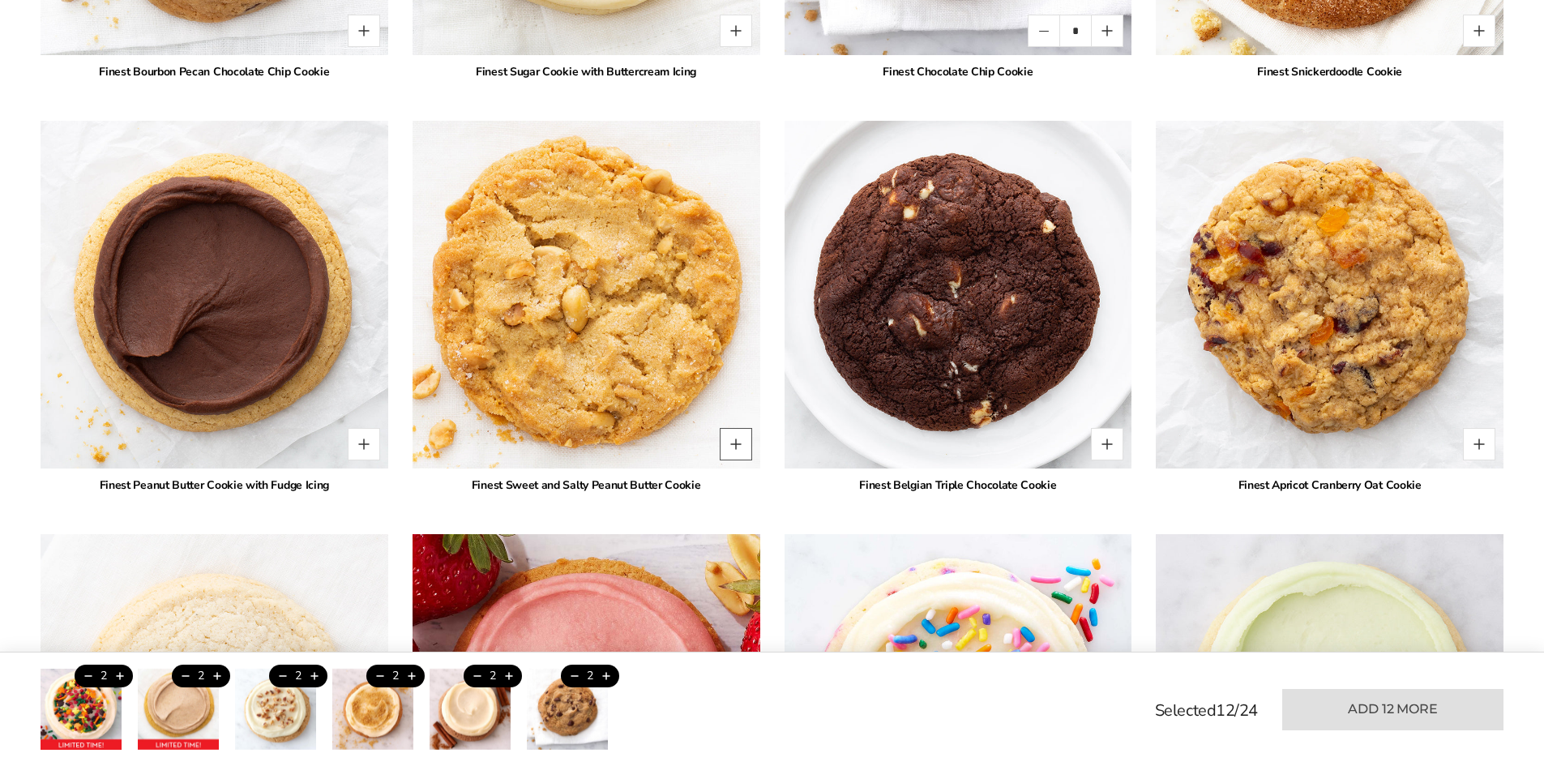
click at [738, 449] on button "Quantity button plus" at bounding box center [736, 444] width 32 height 32
type input "*"
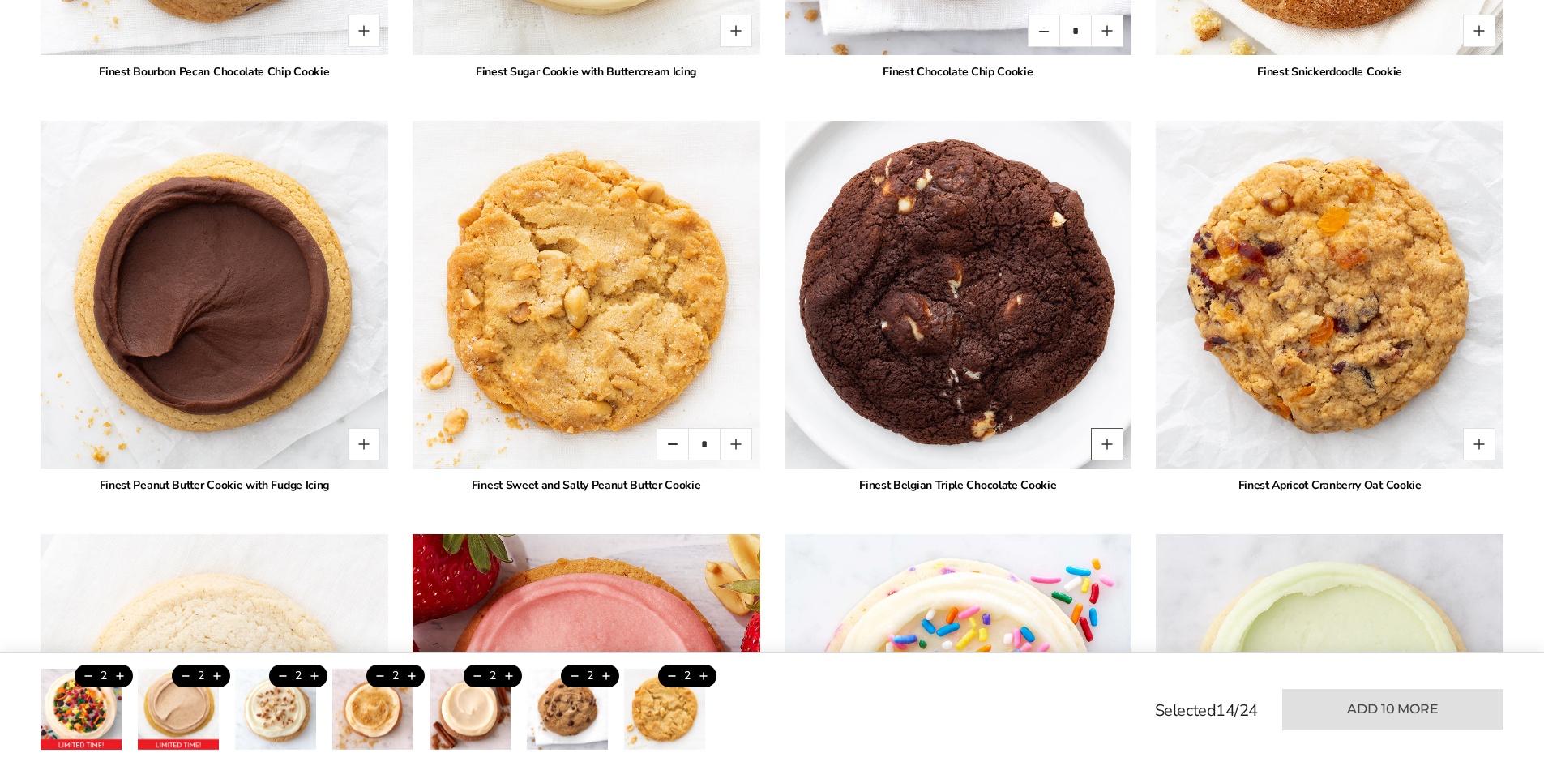
click at [1114, 447] on button "Quantity button plus" at bounding box center [1107, 444] width 32 height 32
type input "*"
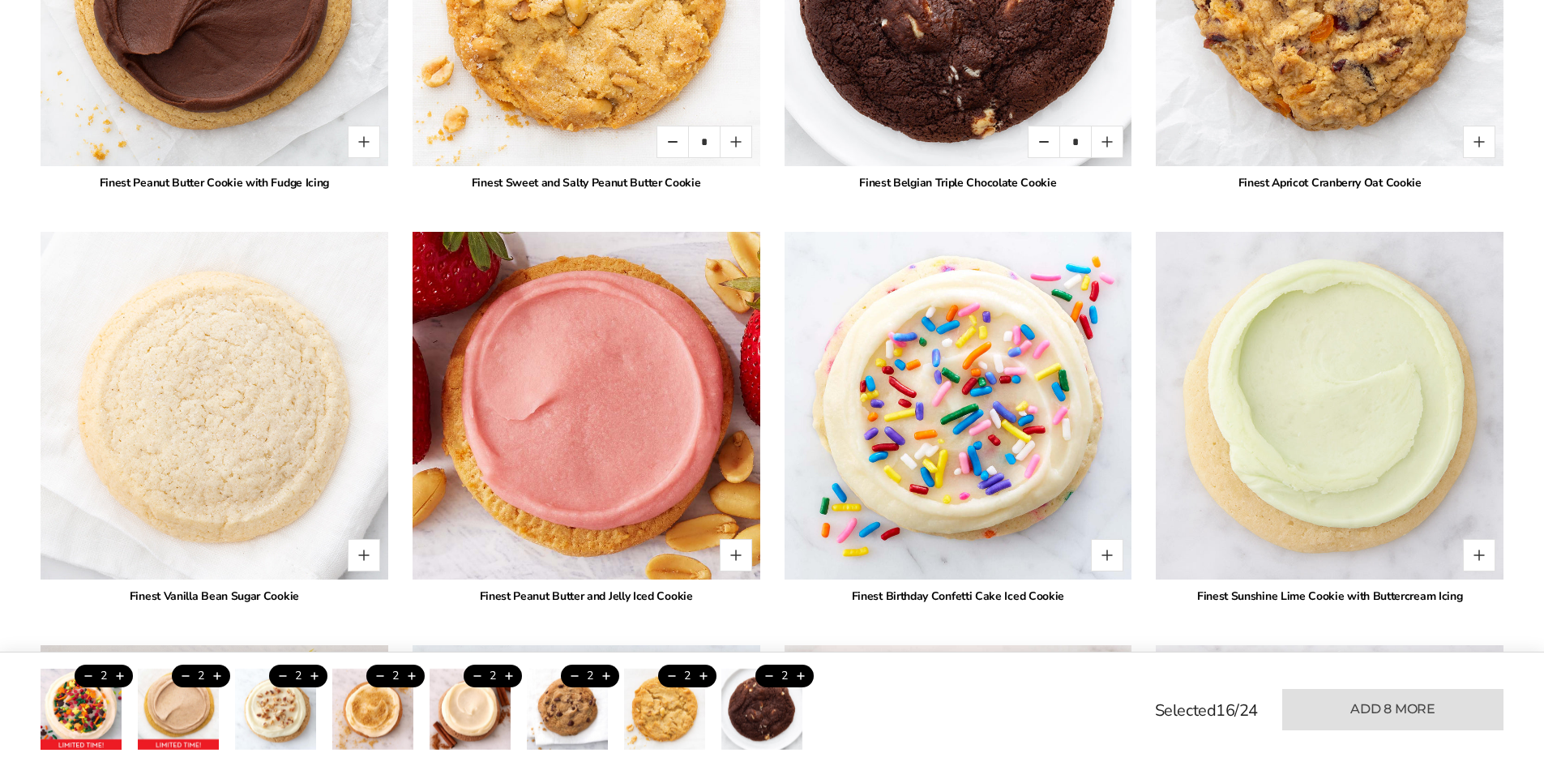
scroll to position [2725, 0]
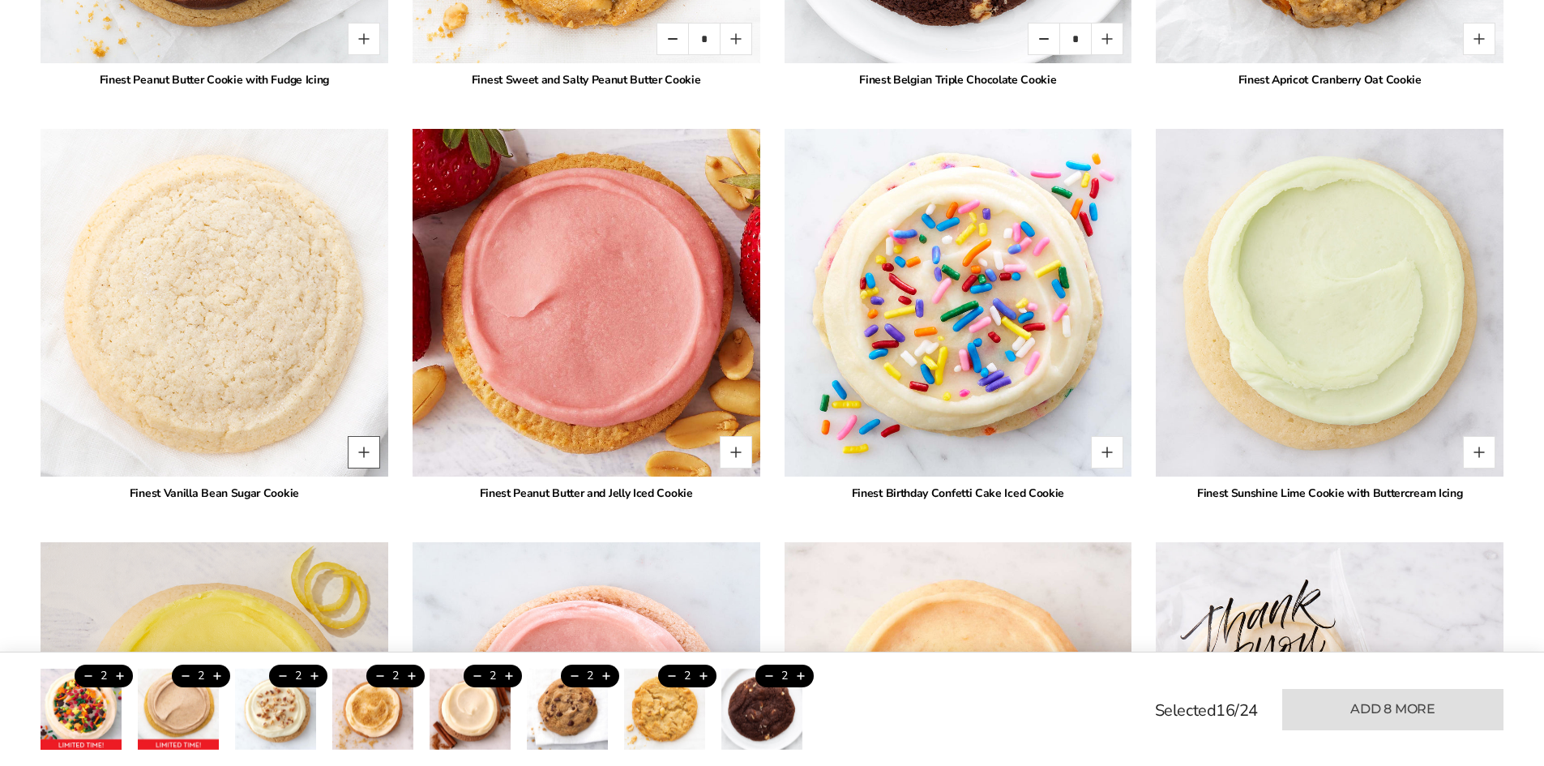
click at [363, 457] on button "Quantity button plus" at bounding box center [364, 452] width 32 height 32
type input "*"
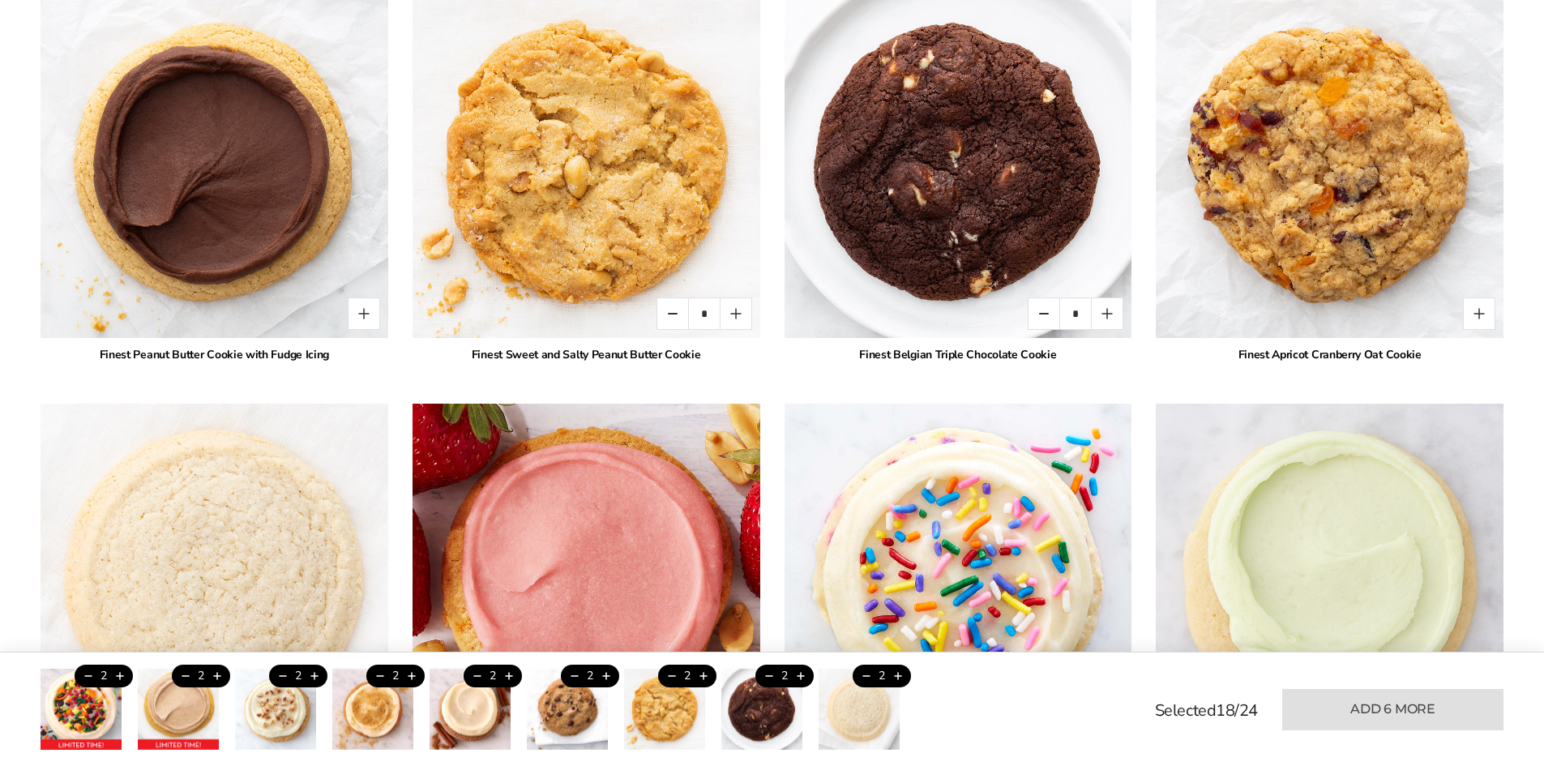
scroll to position [2401, 0]
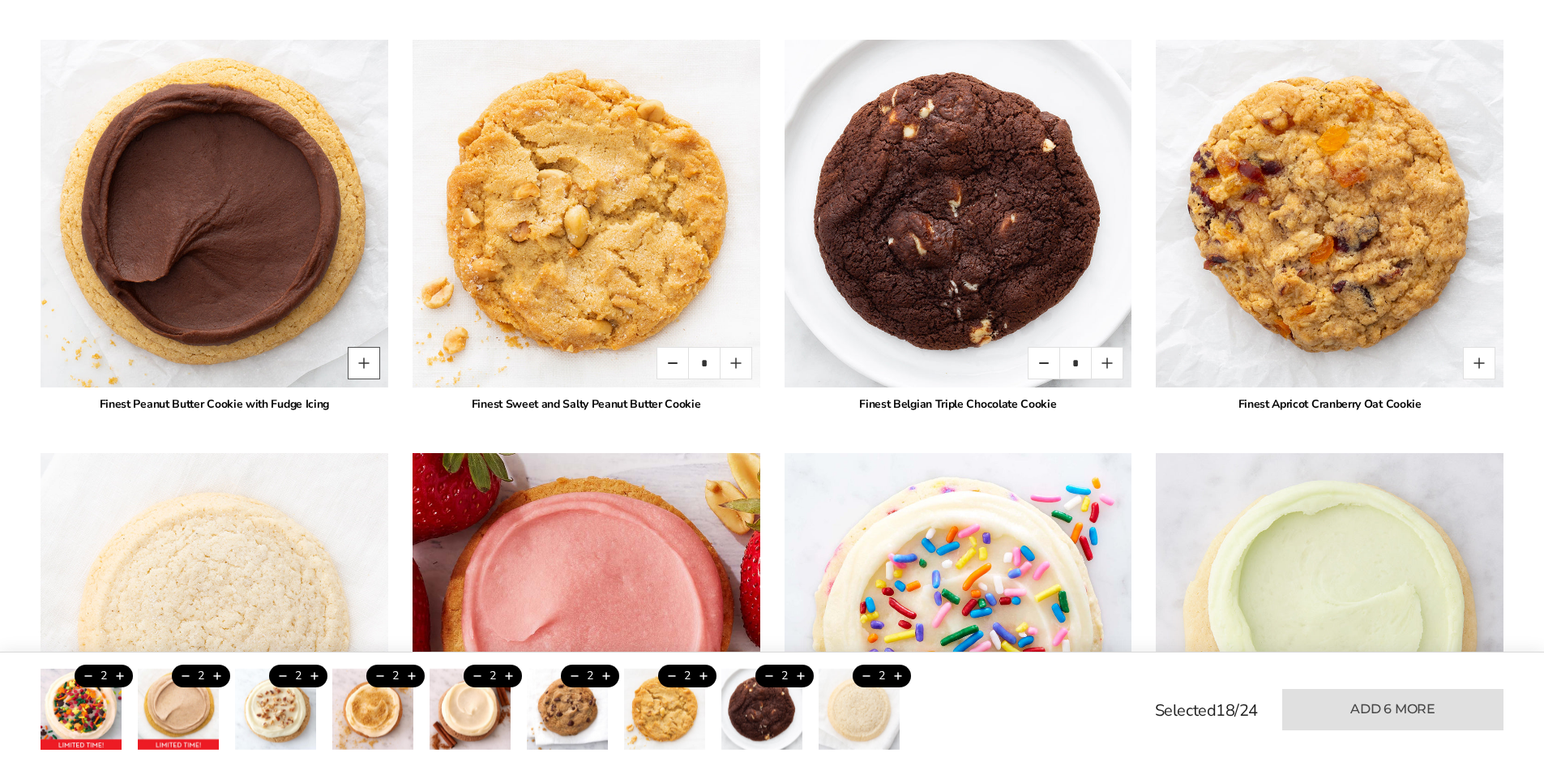
click at [364, 366] on button "Quantity button plus" at bounding box center [364, 363] width 32 height 32
type input "*"
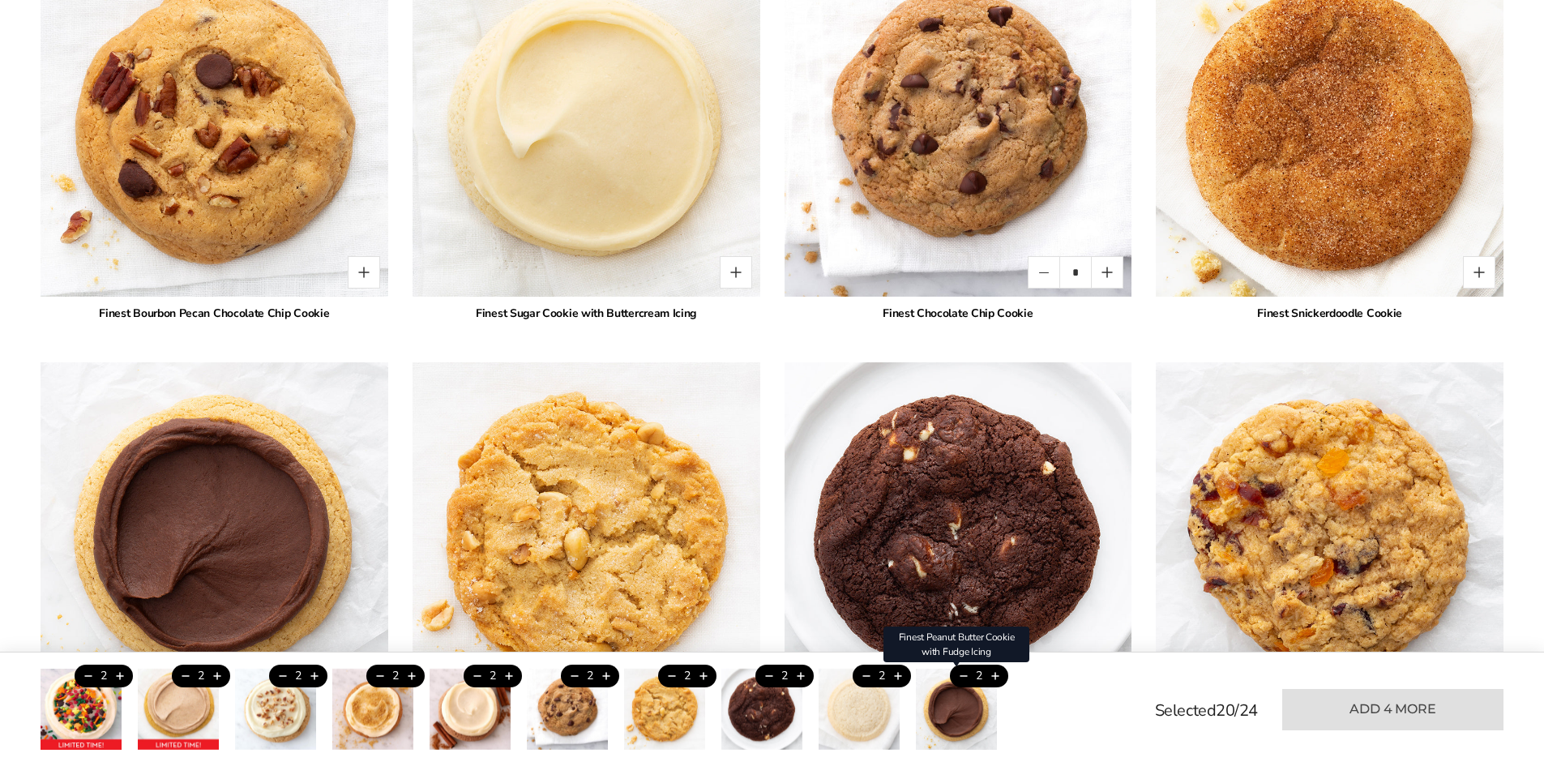
scroll to position [2077, 0]
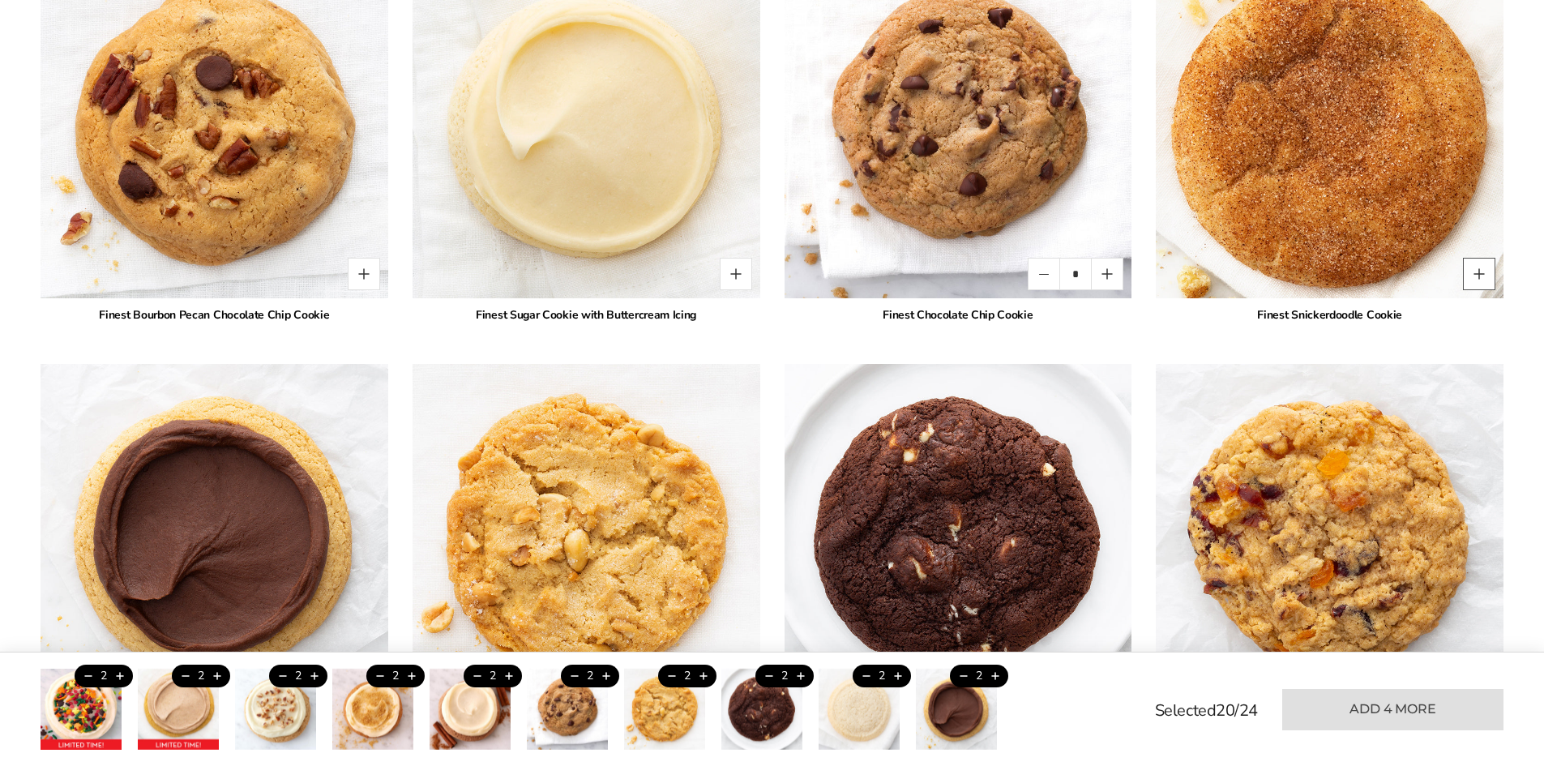
click at [1482, 278] on button "Quantity button plus" at bounding box center [1479, 274] width 32 height 32
type input "*"
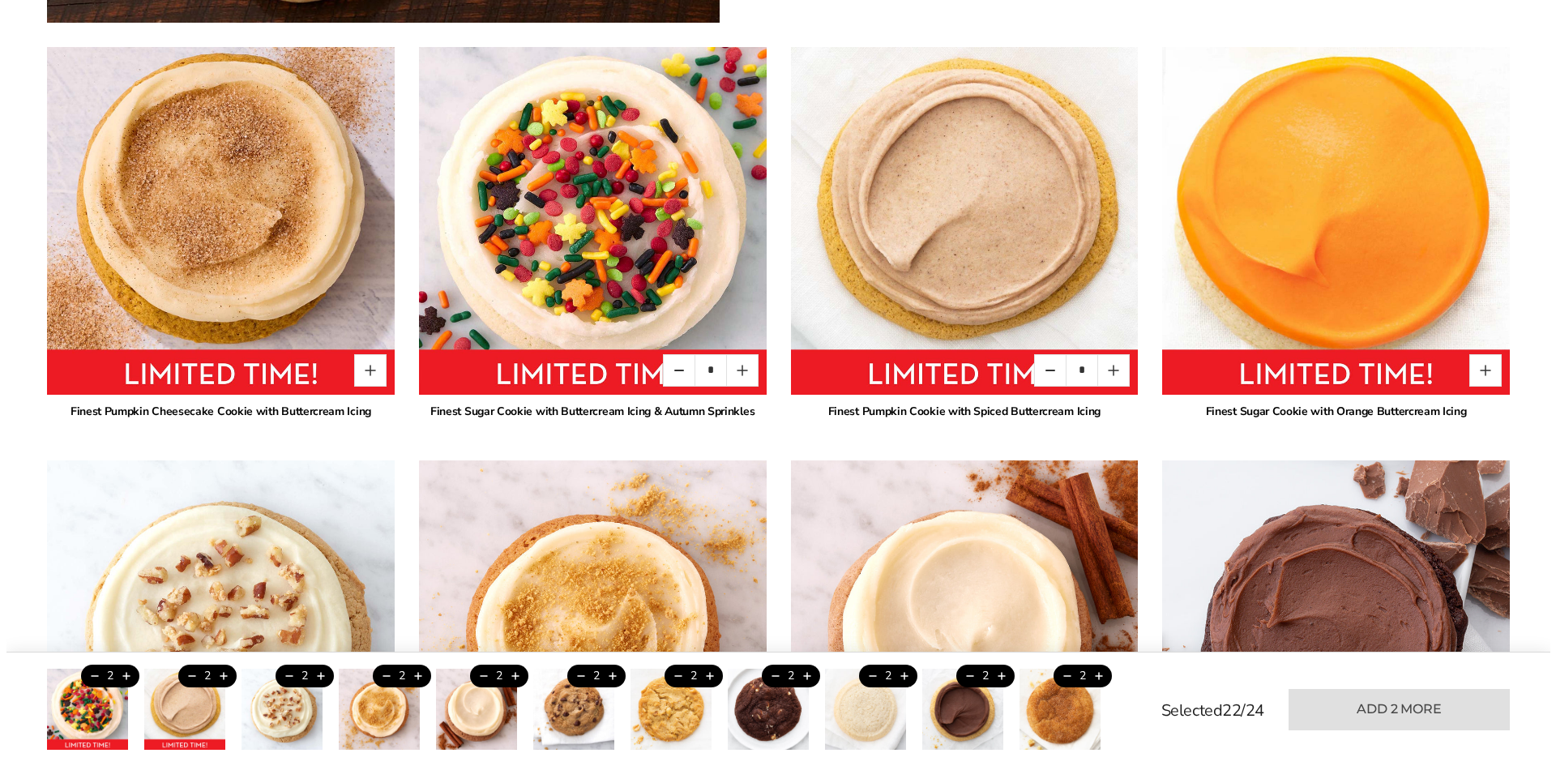
scroll to position [1104, 0]
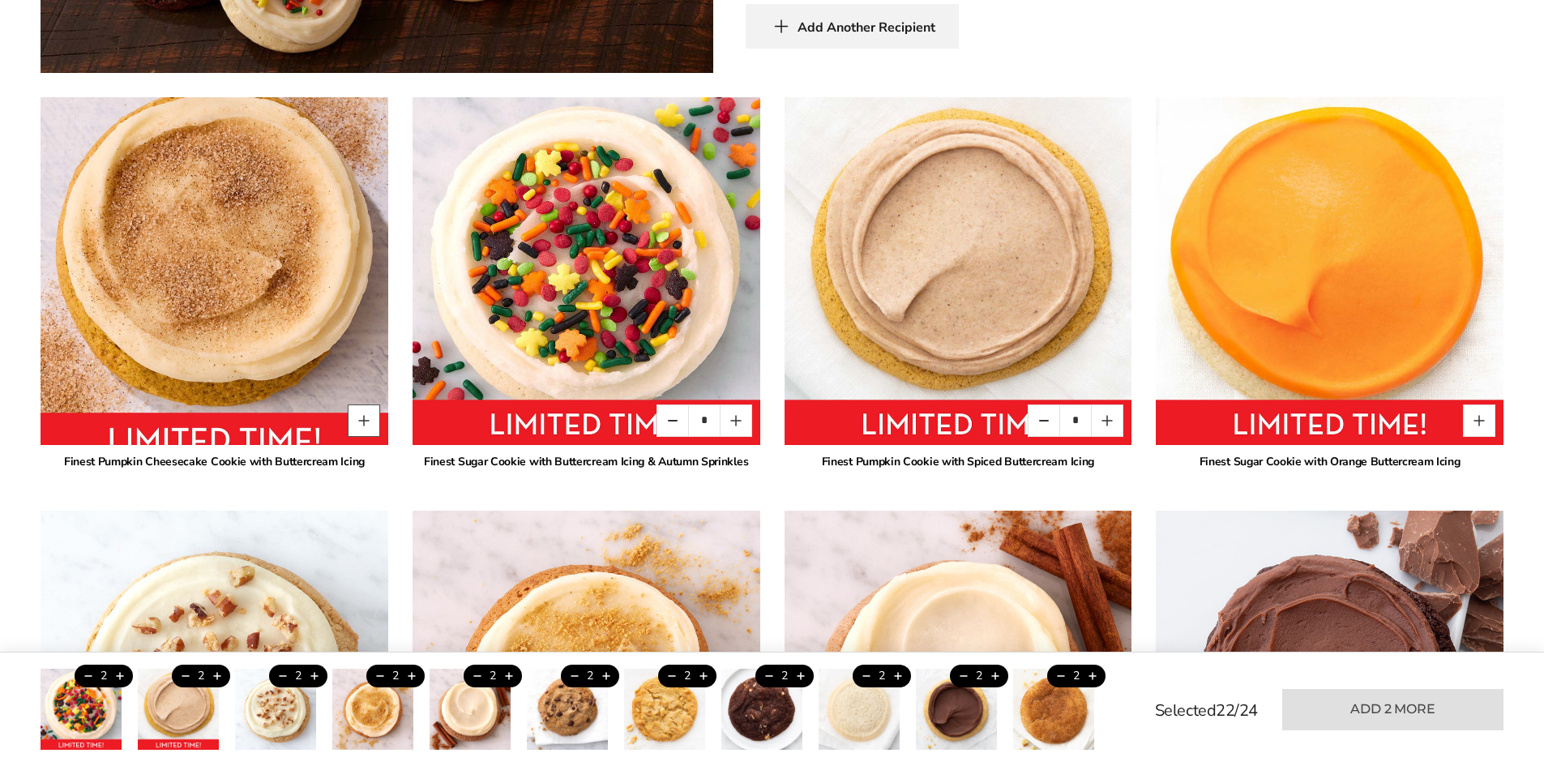
click at [374, 417] on button "Quantity button plus" at bounding box center [364, 420] width 32 height 32
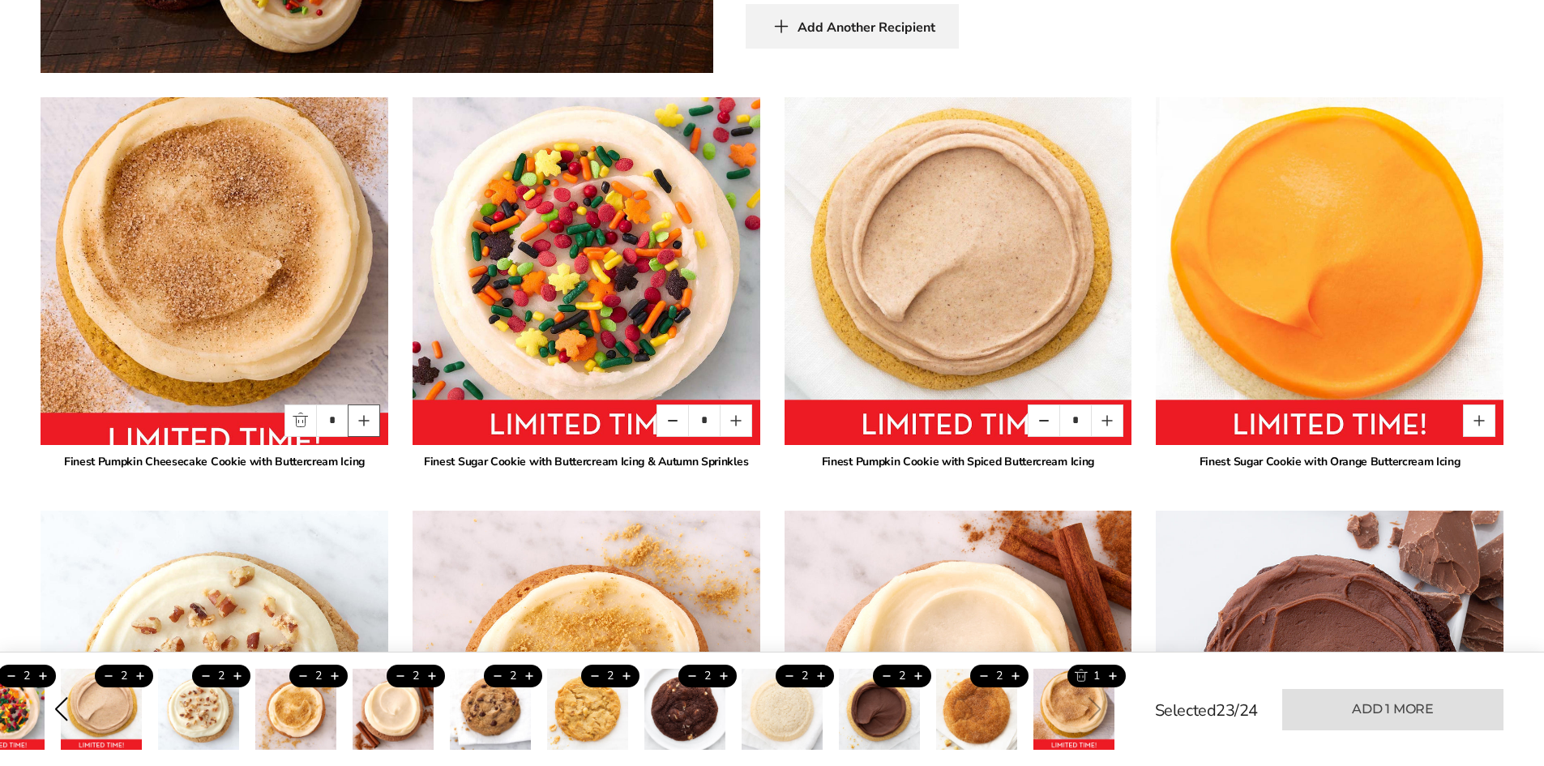
click at [374, 417] on button "Quantity button plus" at bounding box center [364, 420] width 32 height 32
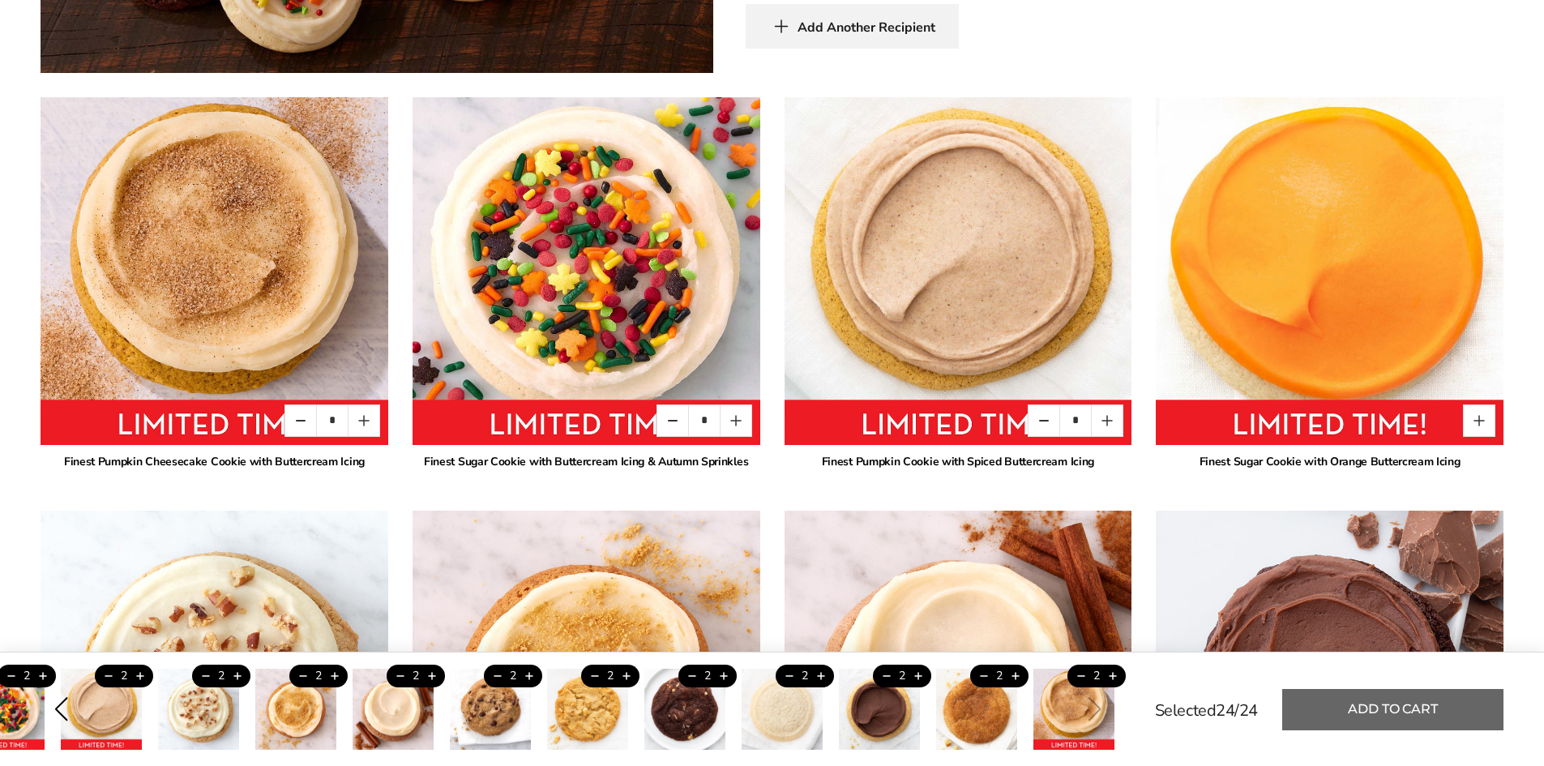
click at [1475, 704] on button "Add to cart" at bounding box center [1392, 709] width 221 height 41
type input "*"
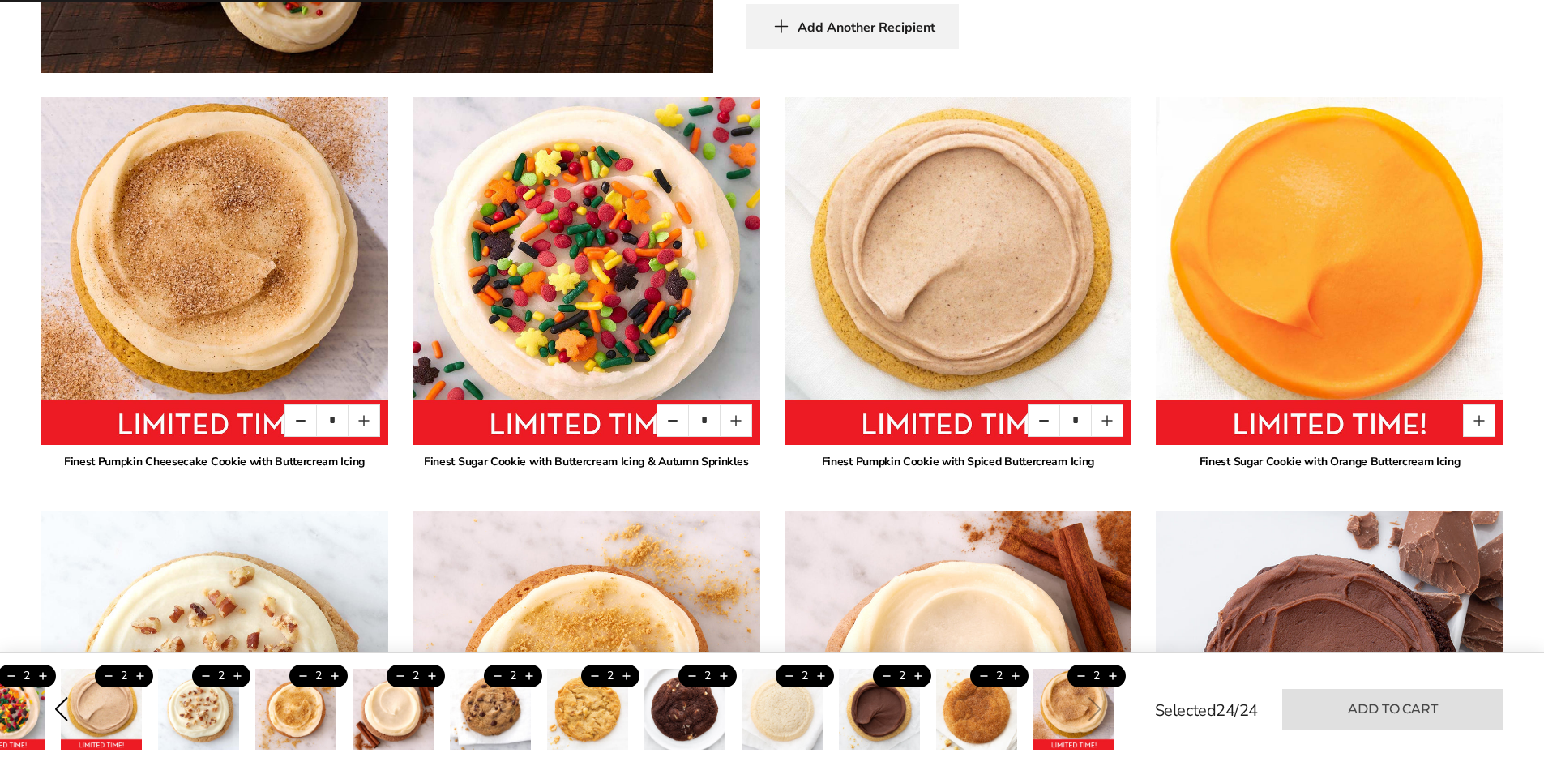
type input "*"
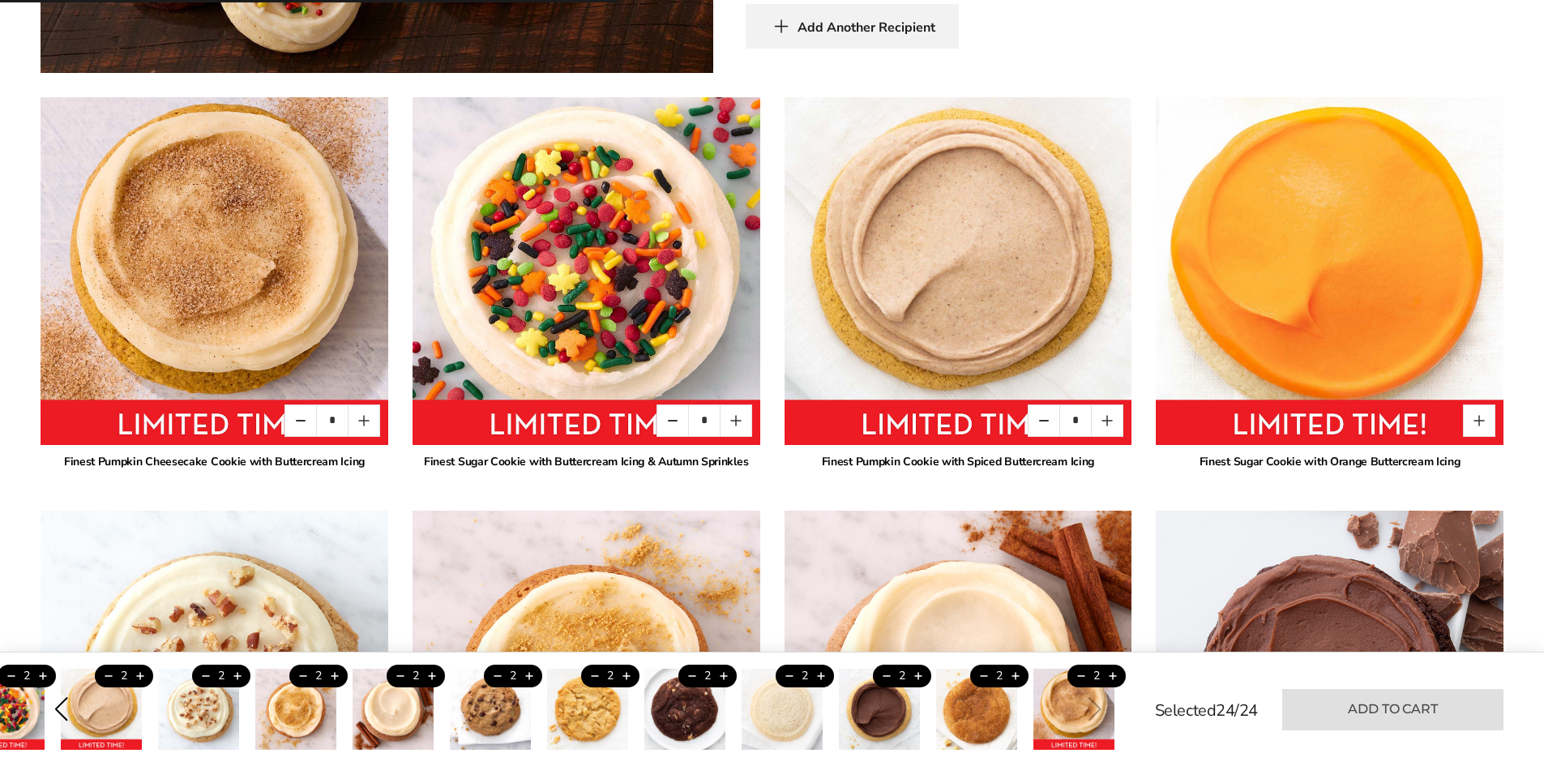
type input "*"
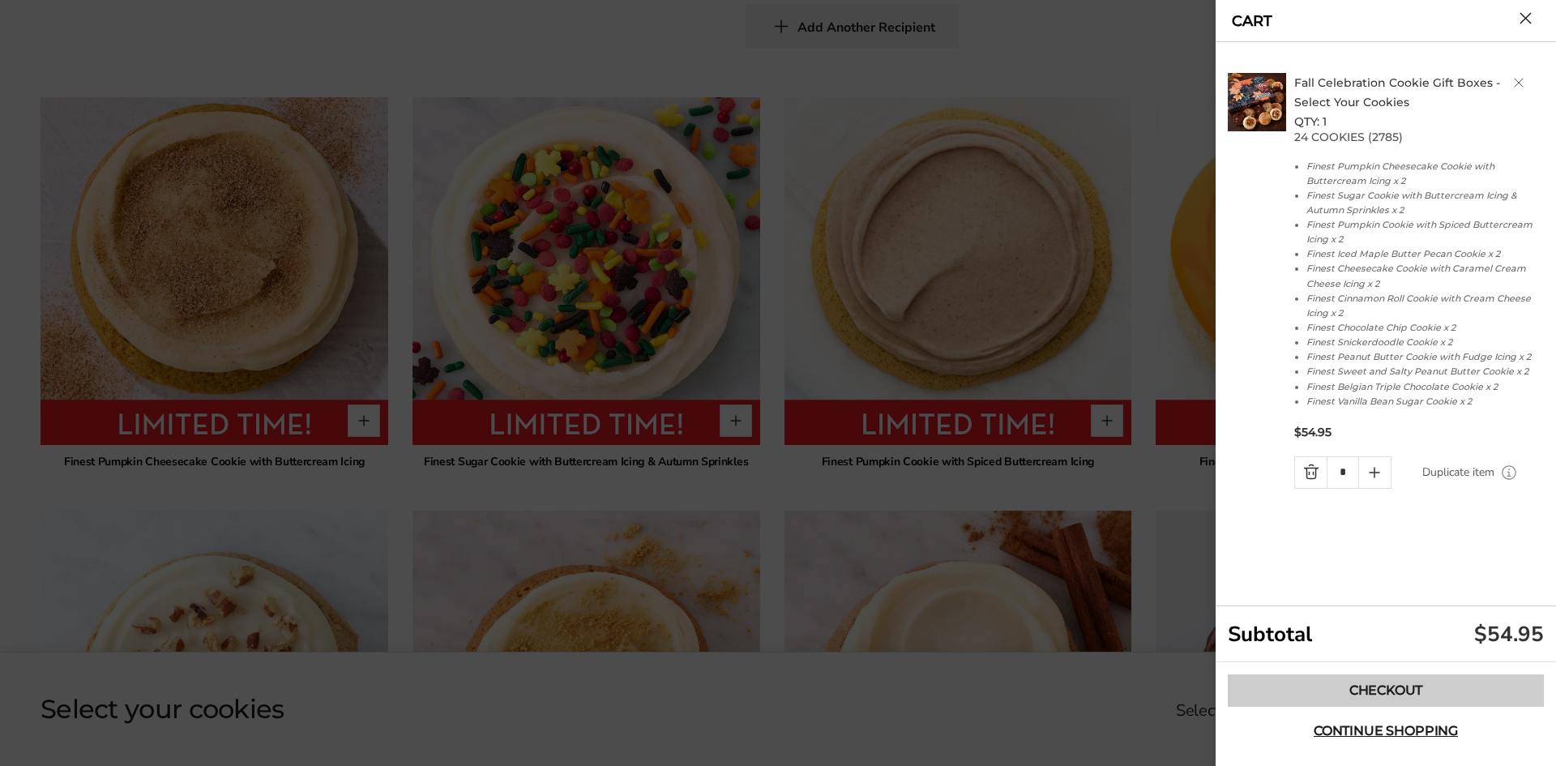
click at [1429, 688] on link "Checkout" at bounding box center [1386, 690] width 316 height 32
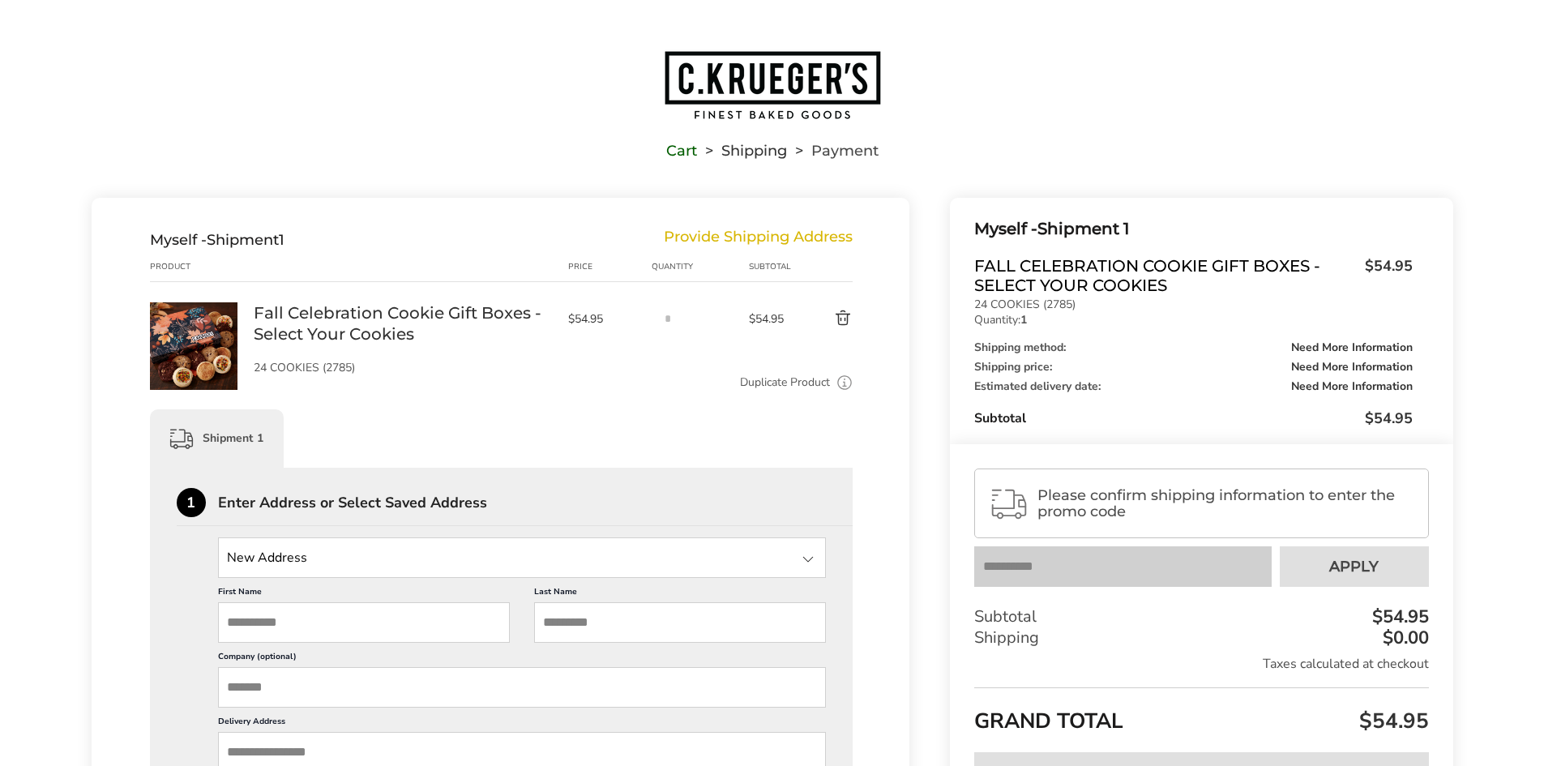
click at [846, 319] on button "Delete product" at bounding box center [824, 318] width 57 height 19
